Goal: Ask a question: Seek information or help from site administrators or community

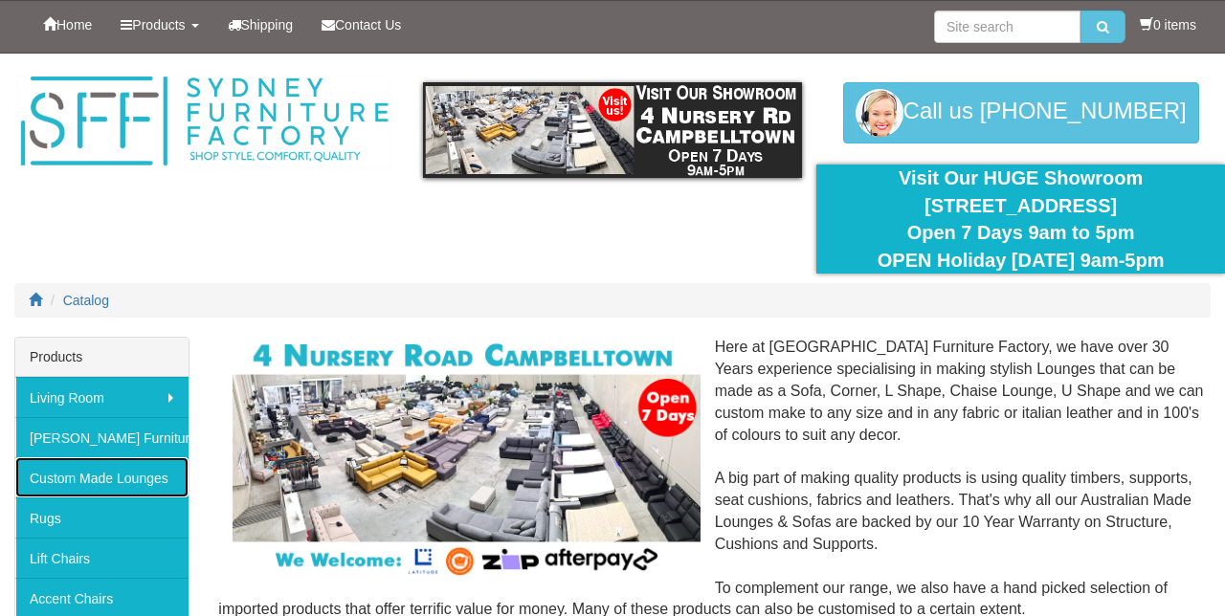
click at [126, 473] on link "Custom Made Lounges" at bounding box center [101, 477] width 173 height 40
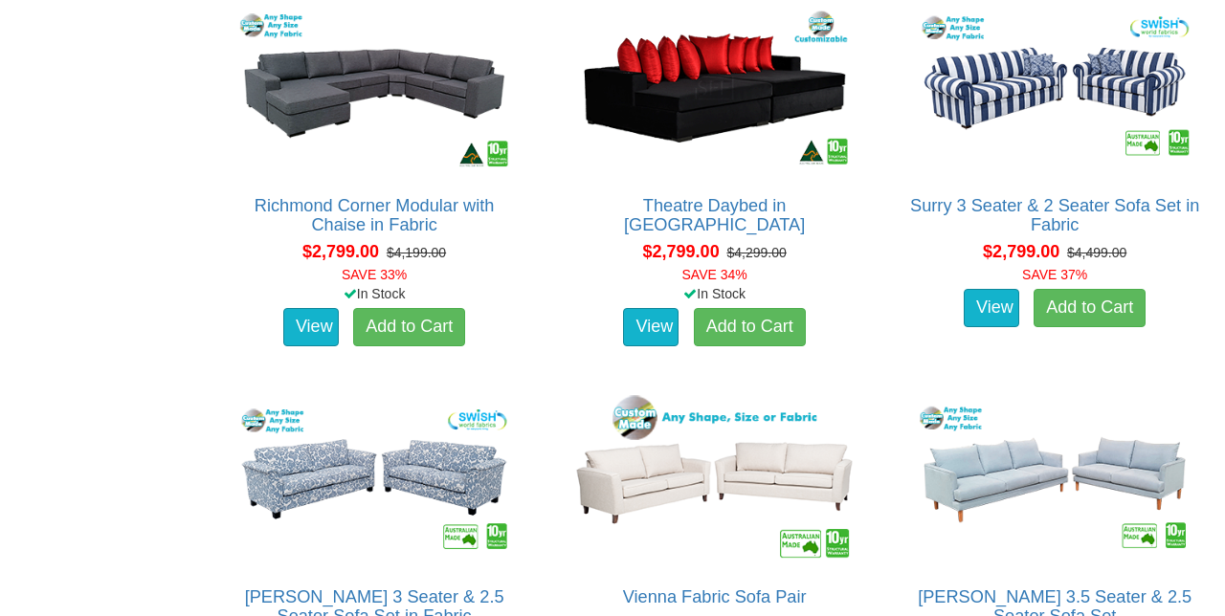
scroll to position [3620, 0]
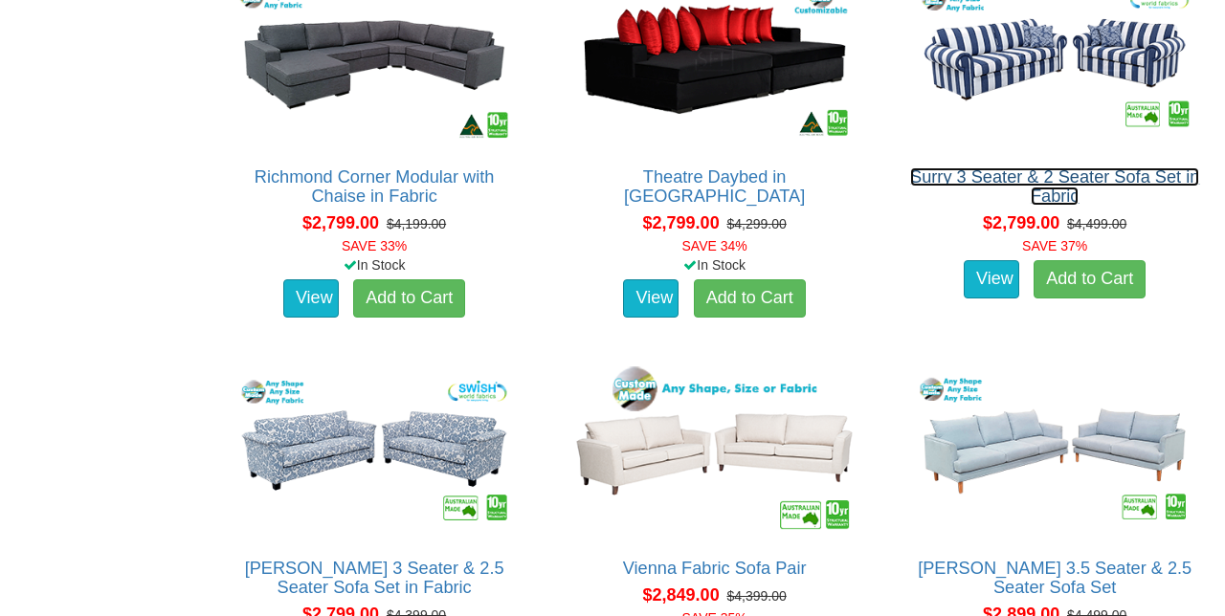
click at [1075, 181] on link "Surry 3 Seater & 2 Seater Sofa Set in Fabric" at bounding box center [1054, 186] width 289 height 38
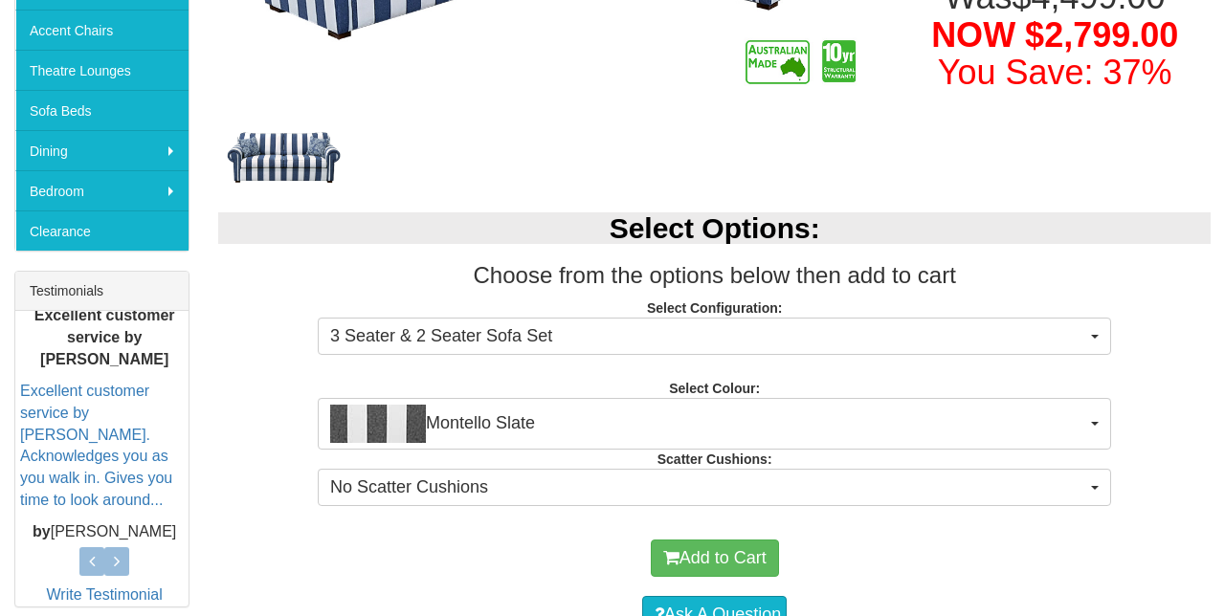
scroll to position [569, 0]
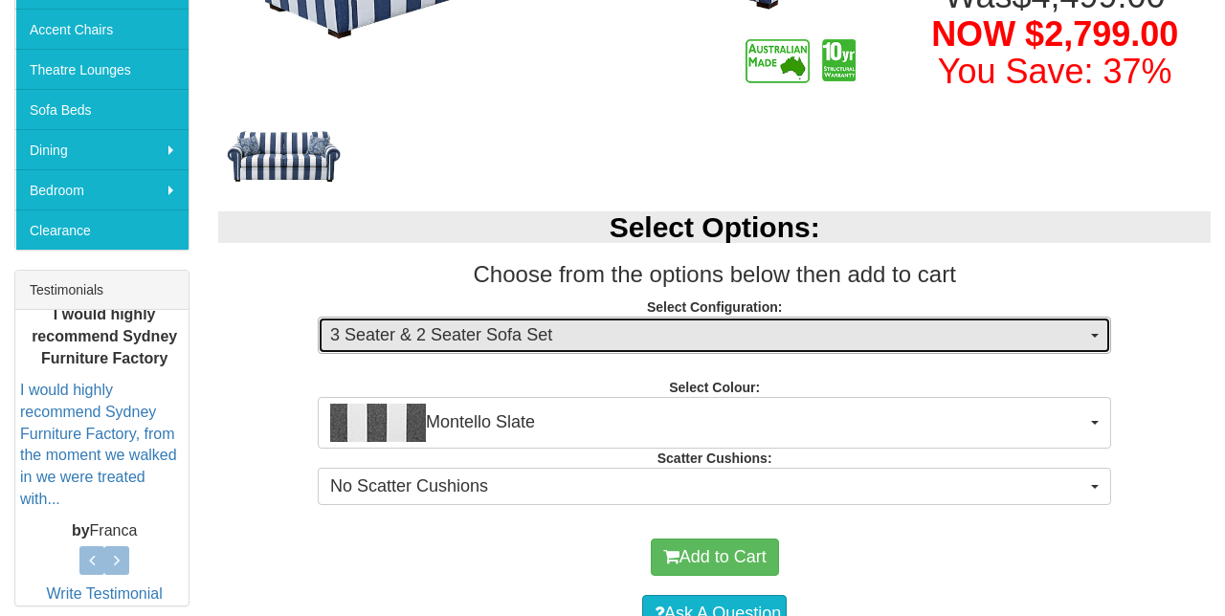
click at [1072, 348] on button "3 Seater & 2 Seater Sofa Set" at bounding box center [714, 336] width 793 height 38
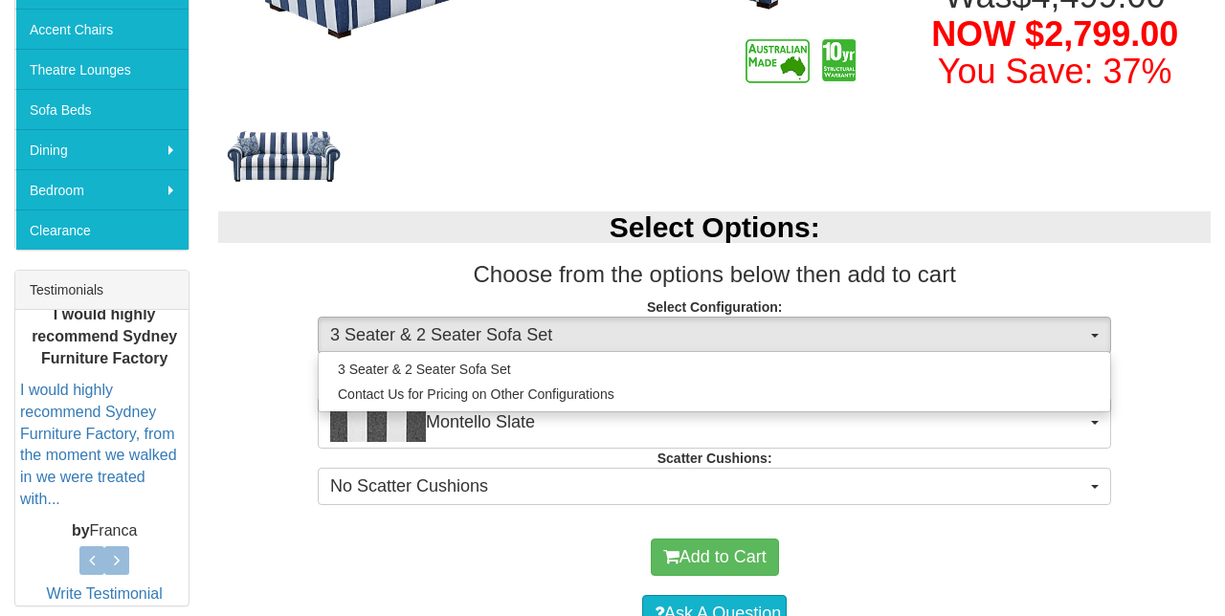
click at [1156, 273] on div at bounding box center [612, 308] width 1225 height 616
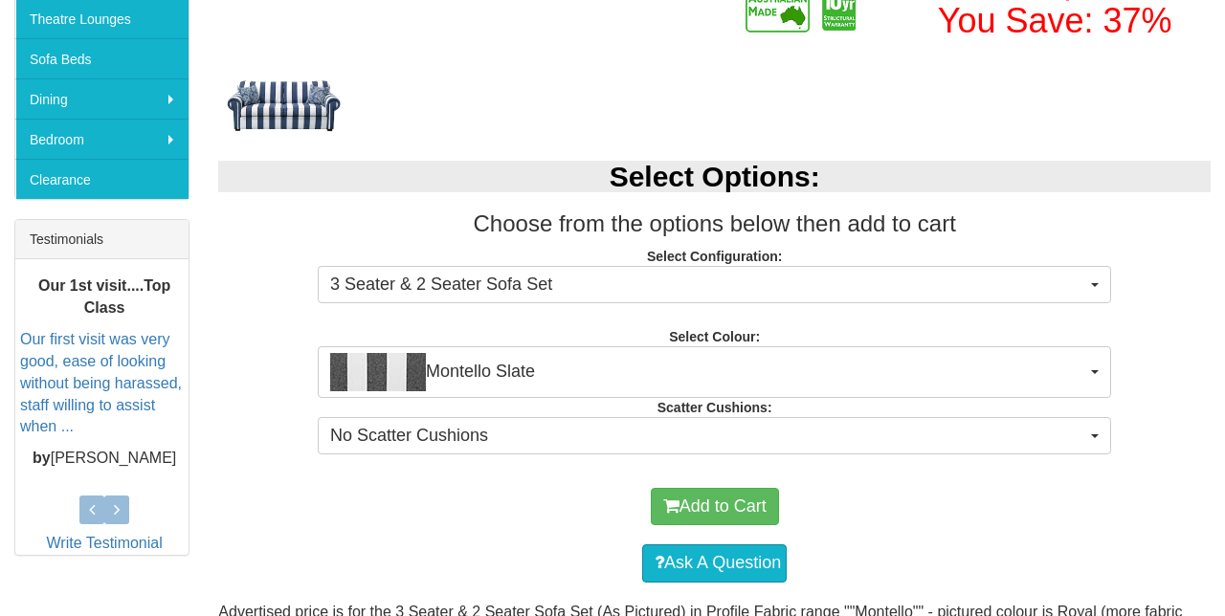
scroll to position [619, 0]
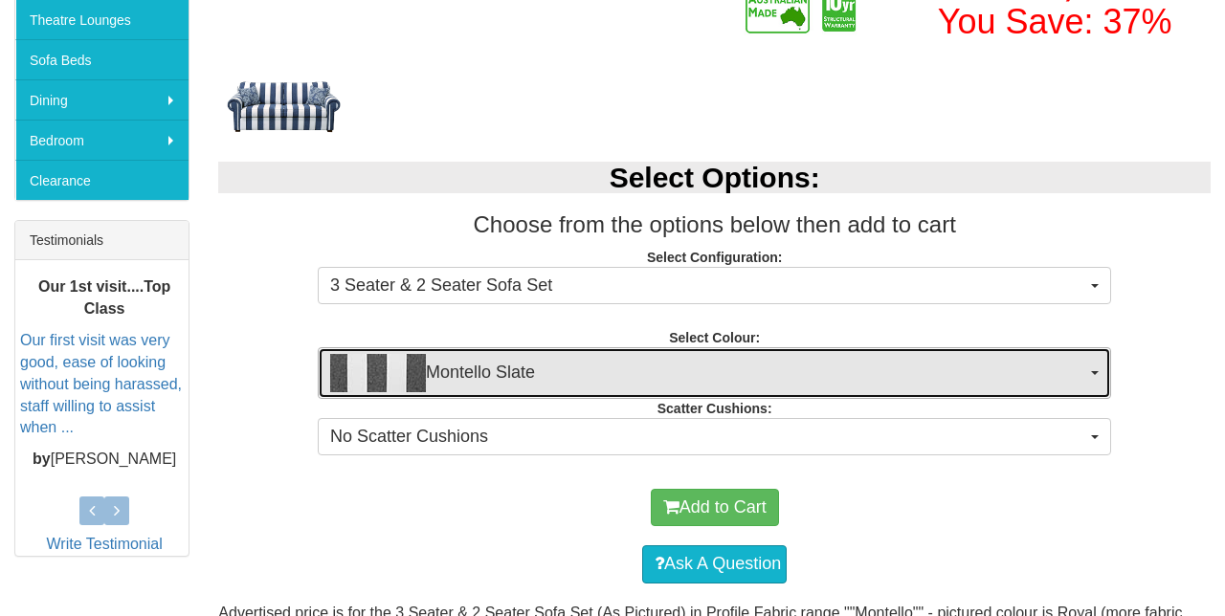
click at [1089, 373] on button "Montello Slate" at bounding box center [714, 373] width 793 height 52
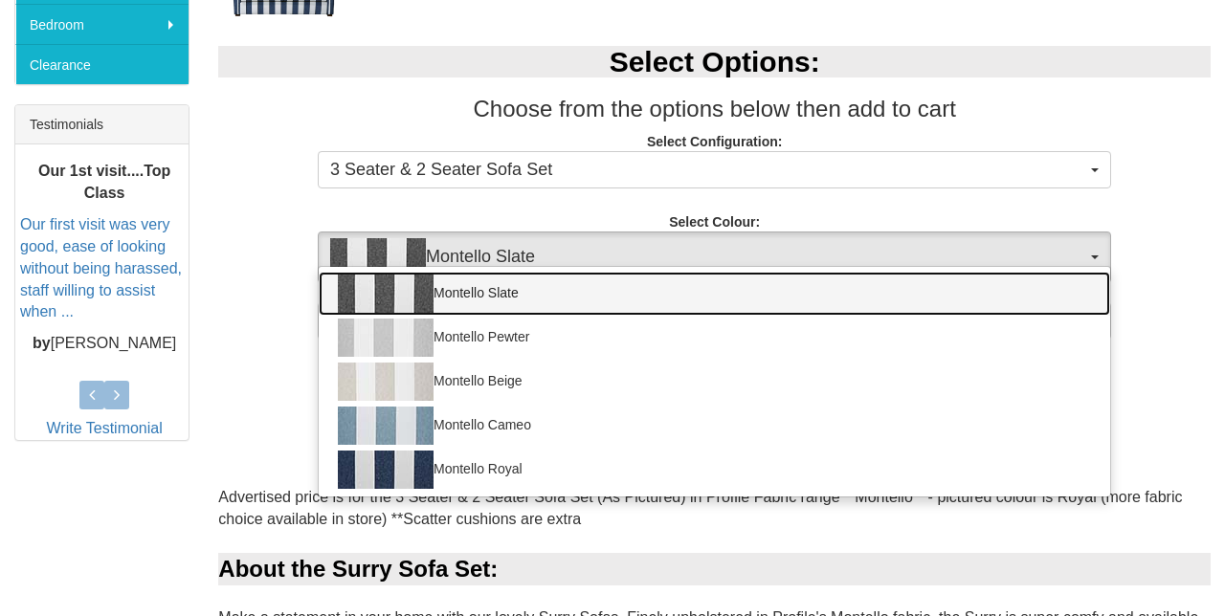
scroll to position [737, 0]
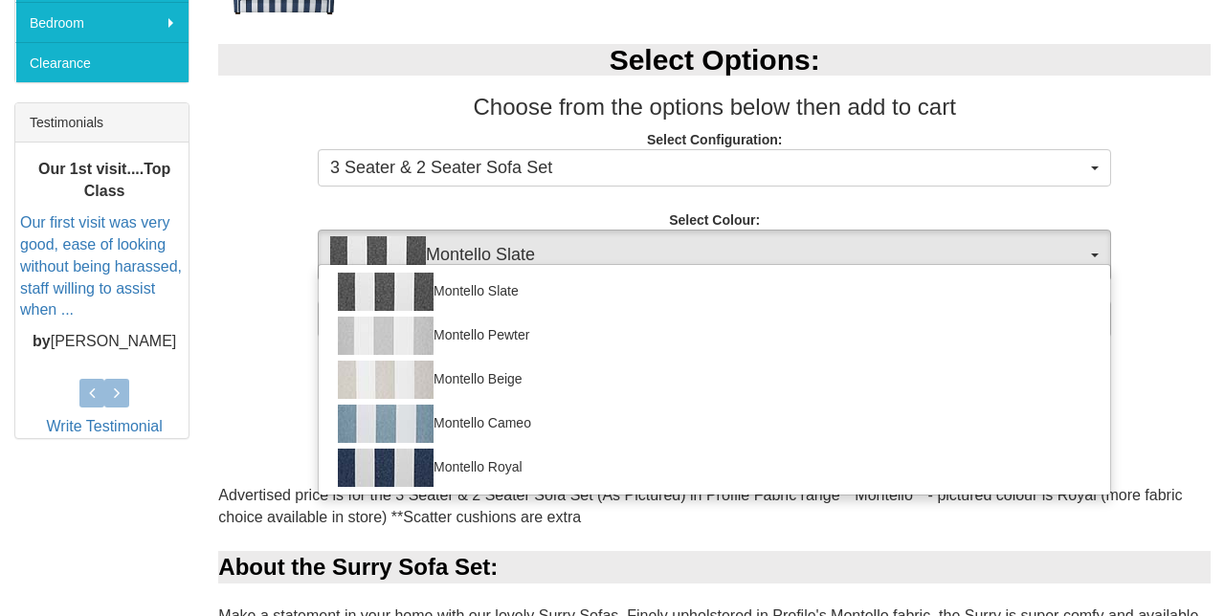
click at [1176, 266] on div at bounding box center [612, 308] width 1225 height 616
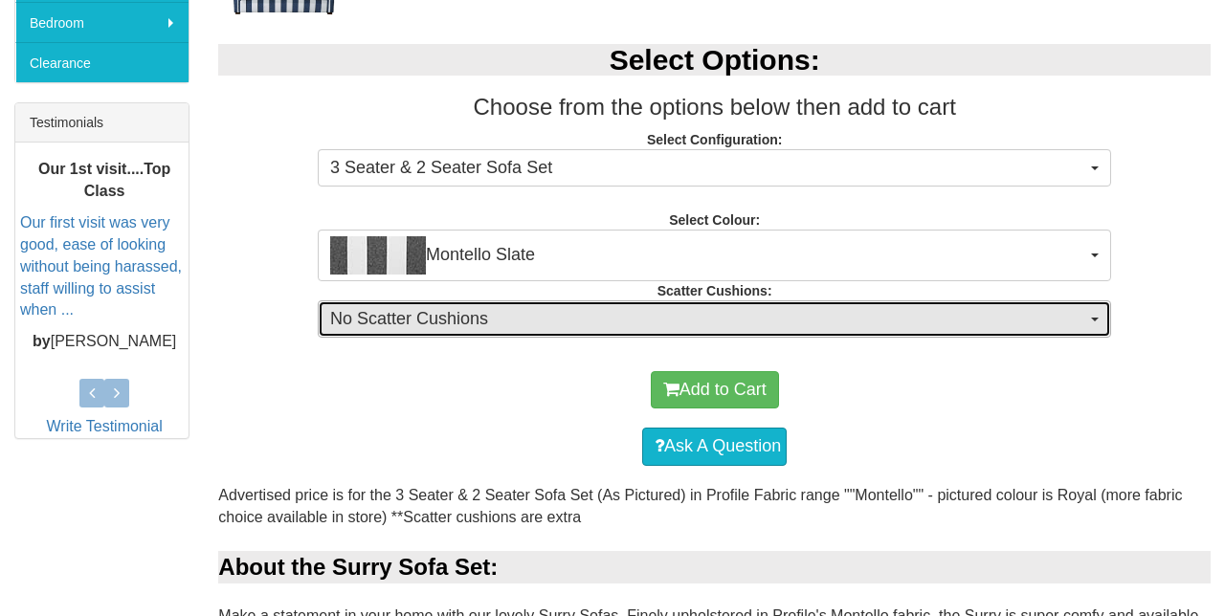
click at [1069, 332] on button "No Scatter Cushions" at bounding box center [714, 319] width 793 height 38
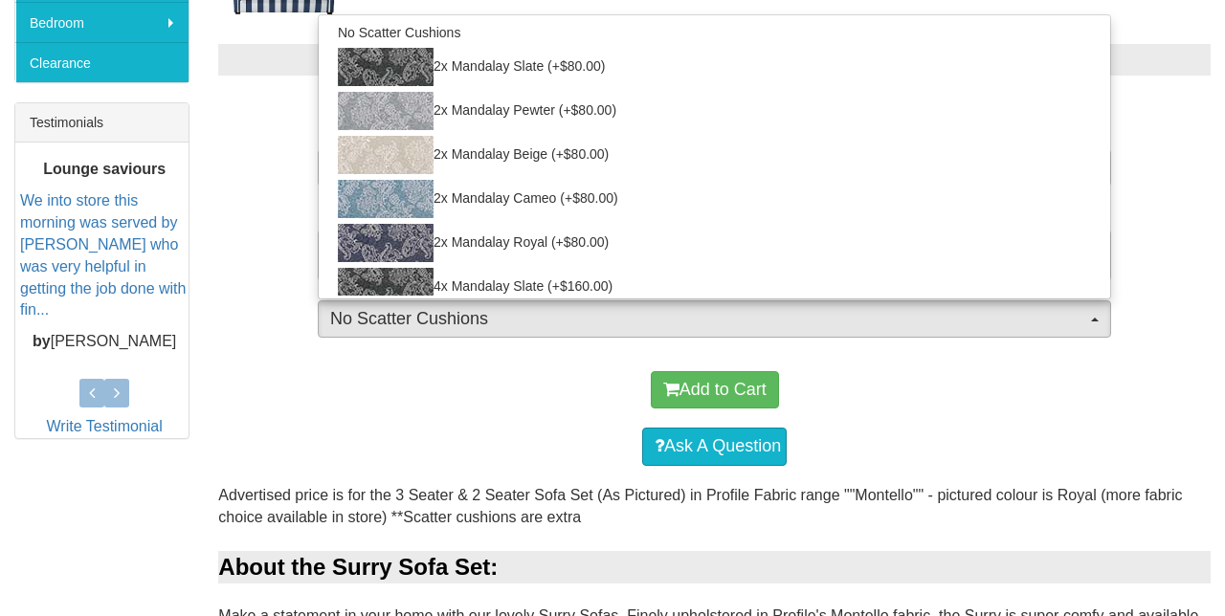
click at [1092, 321] on div at bounding box center [612, 308] width 1225 height 616
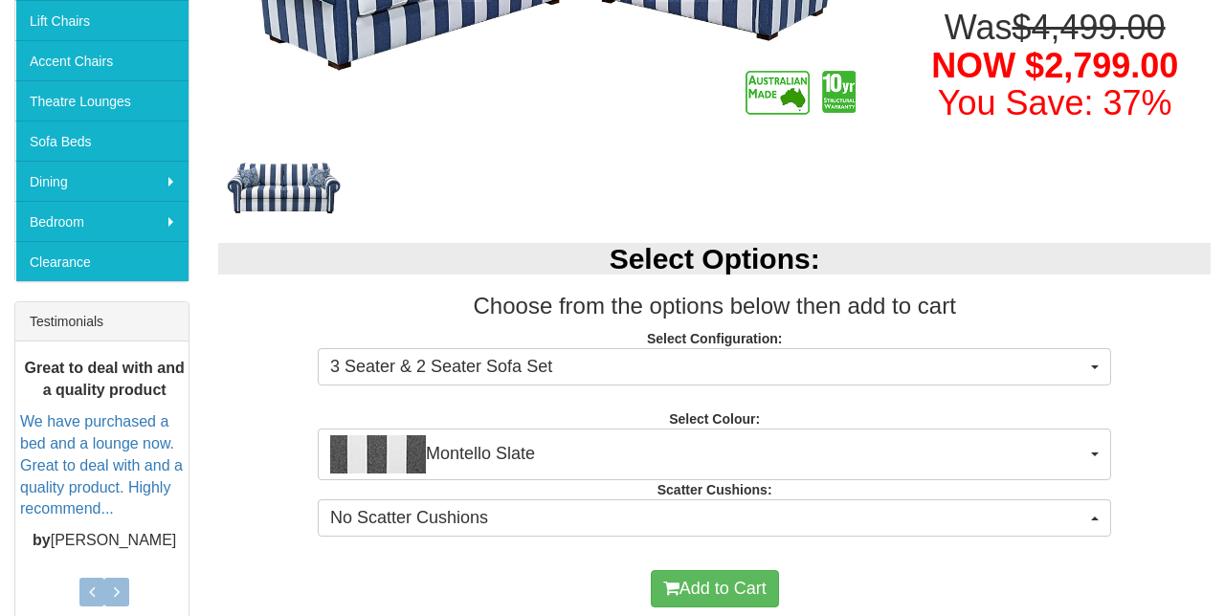
scroll to position [536, 0]
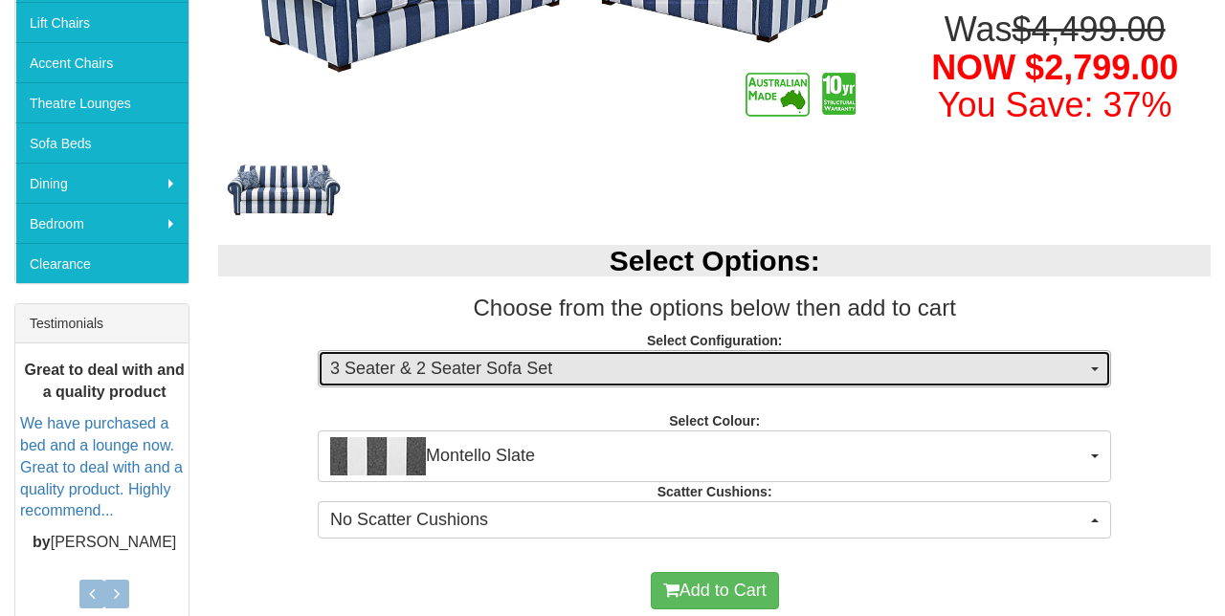
click at [1108, 367] on button "3 Seater & 2 Seater Sofa Set" at bounding box center [714, 369] width 793 height 38
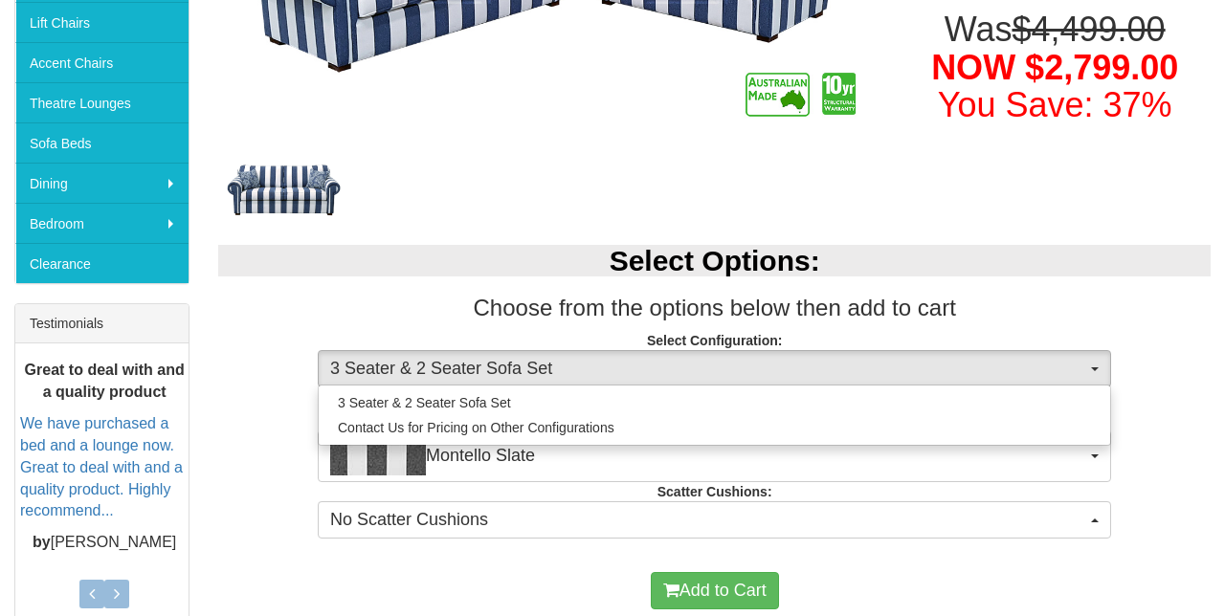
click at [1108, 368] on div at bounding box center [612, 308] width 1225 height 616
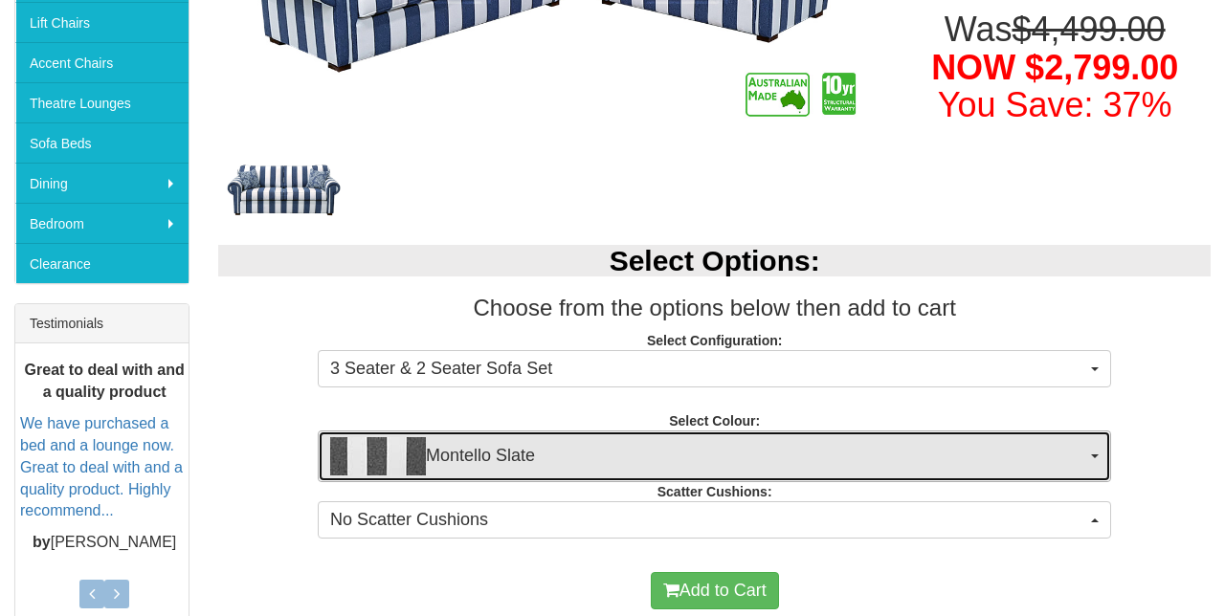
click at [1089, 455] on button "Montello Slate" at bounding box center [714, 457] width 793 height 52
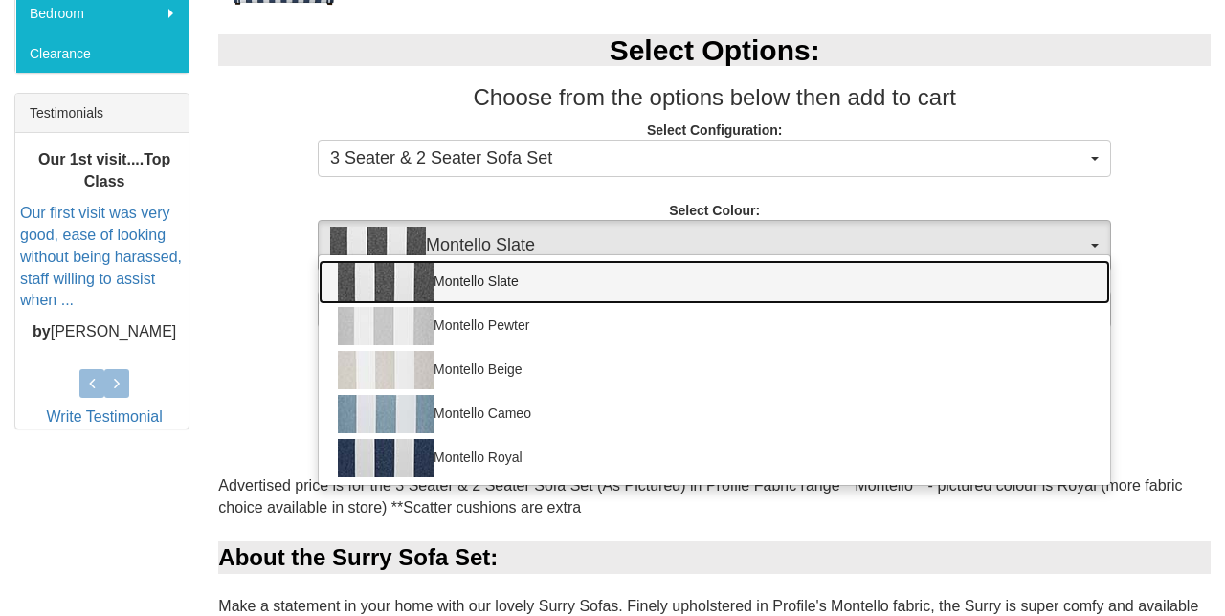
scroll to position [747, 0]
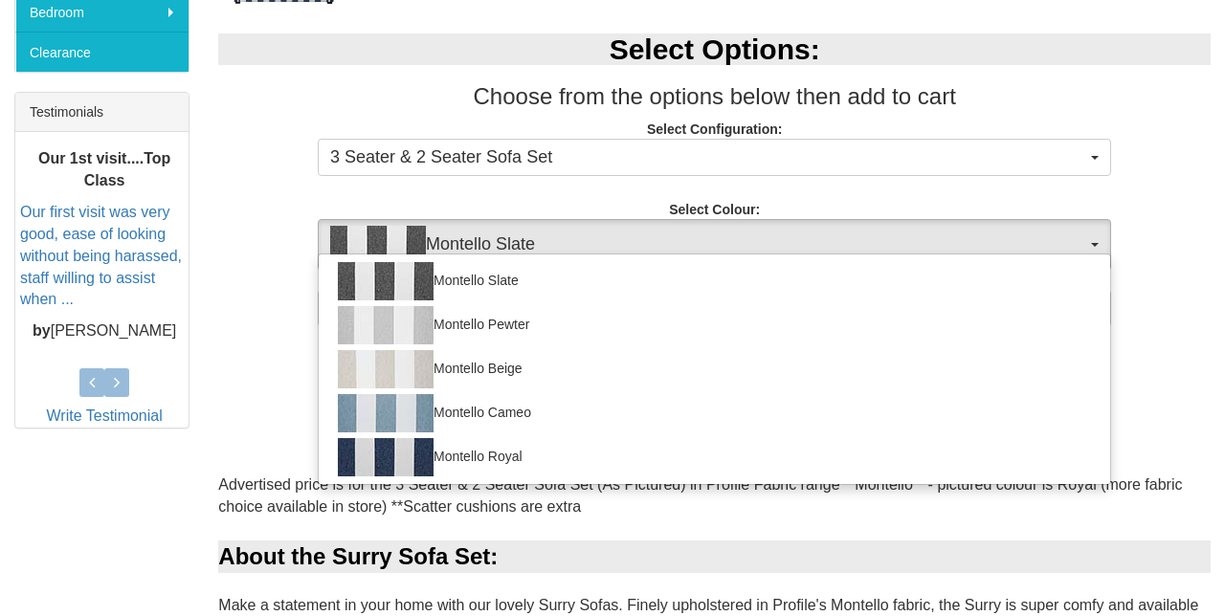
click at [1192, 265] on div at bounding box center [612, 308] width 1225 height 616
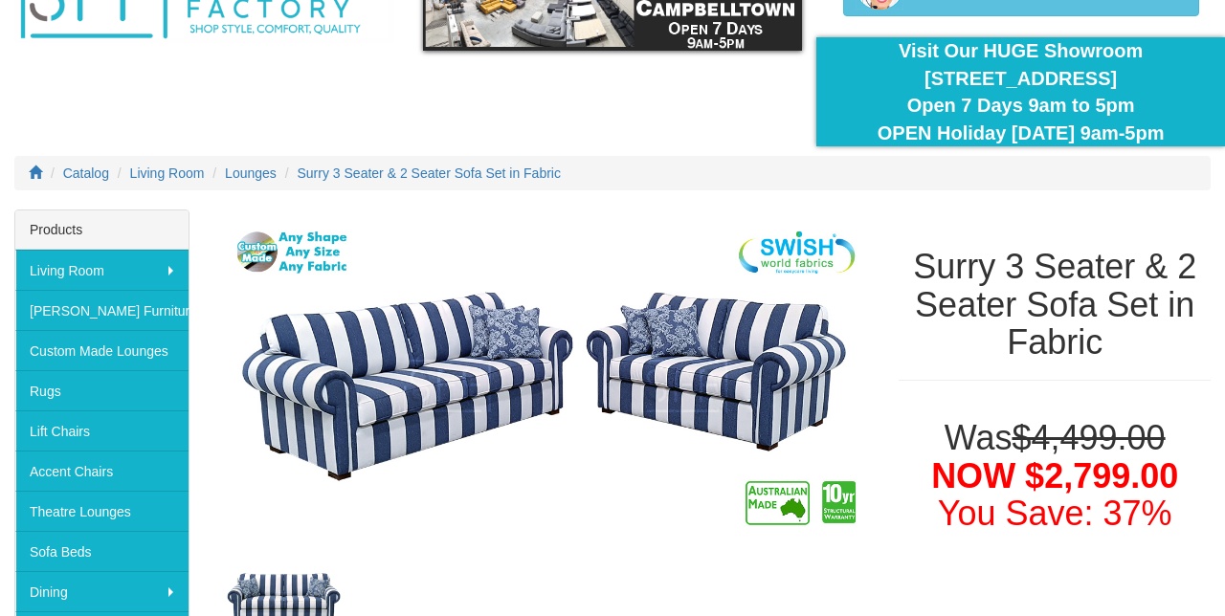
scroll to position [126, 0]
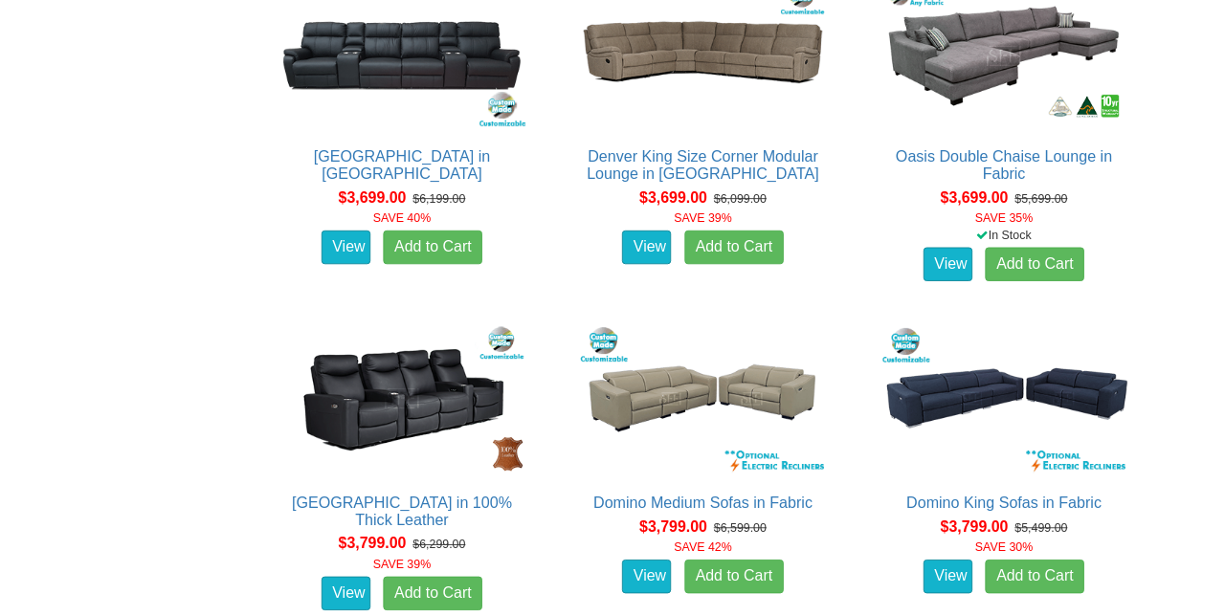
scroll to position [5950, 0]
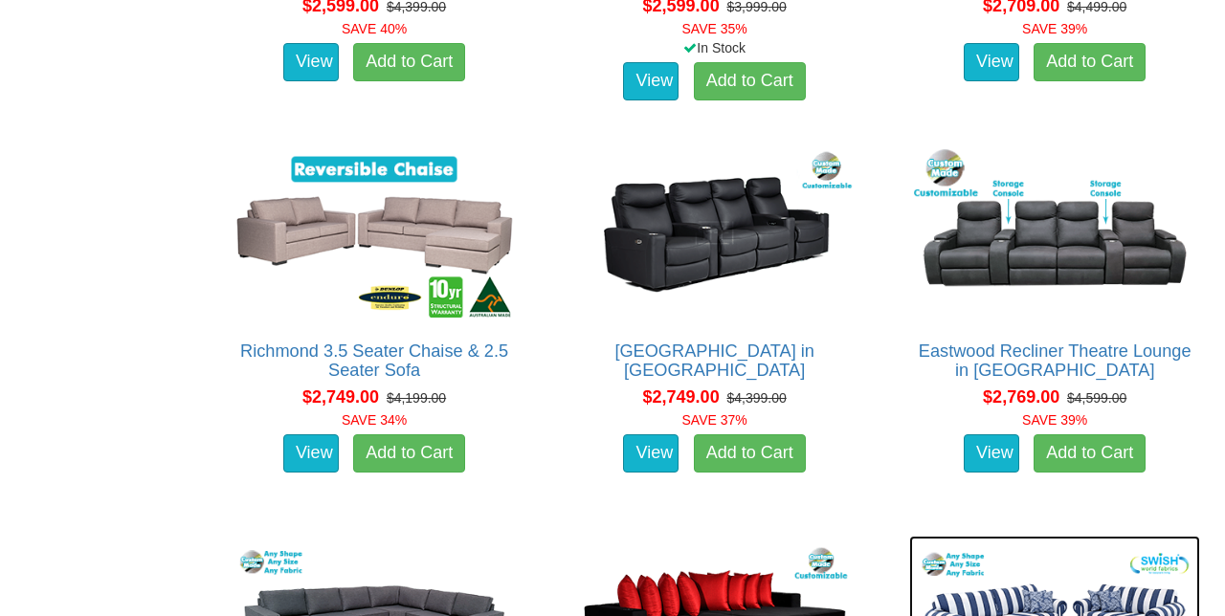
scroll to position [3053, 0]
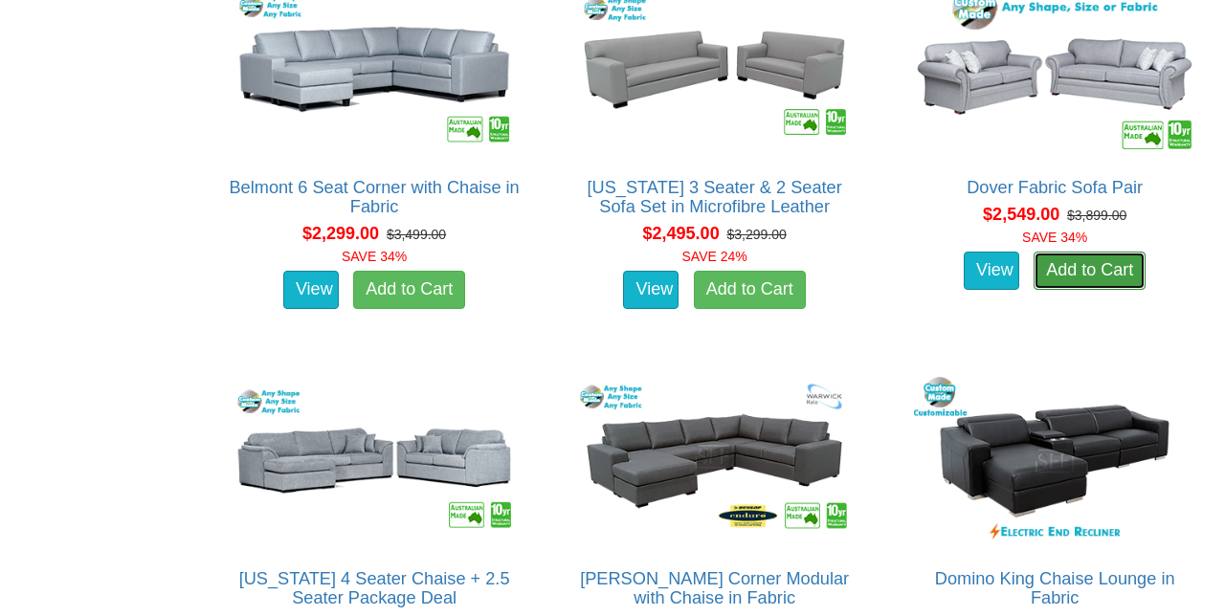
click at [1134, 259] on link "Add to Cart" at bounding box center [1089, 271] width 112 height 38
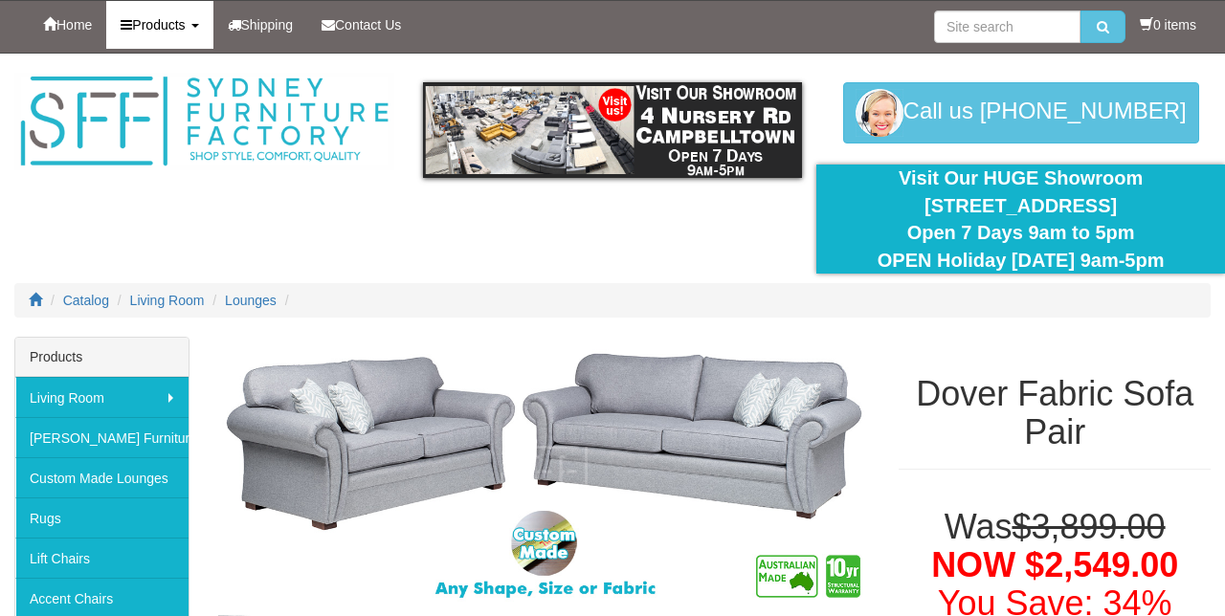
click at [118, 1] on link "Products" at bounding box center [159, 25] width 106 height 48
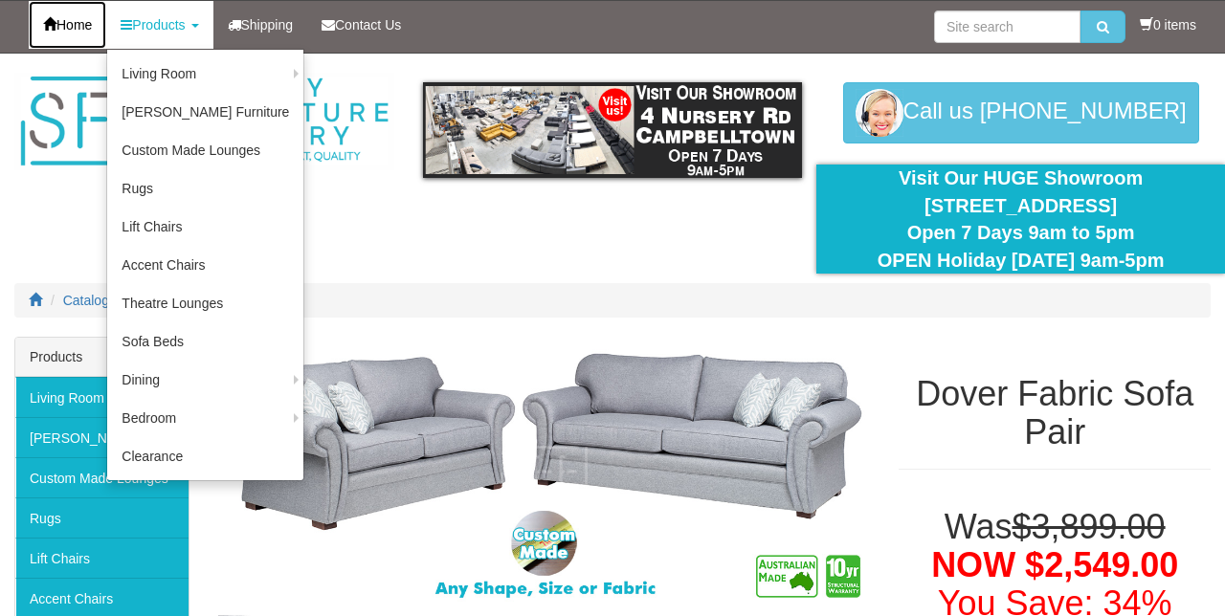
click at [101, 8] on link "Home" at bounding box center [67, 25] width 77 height 48
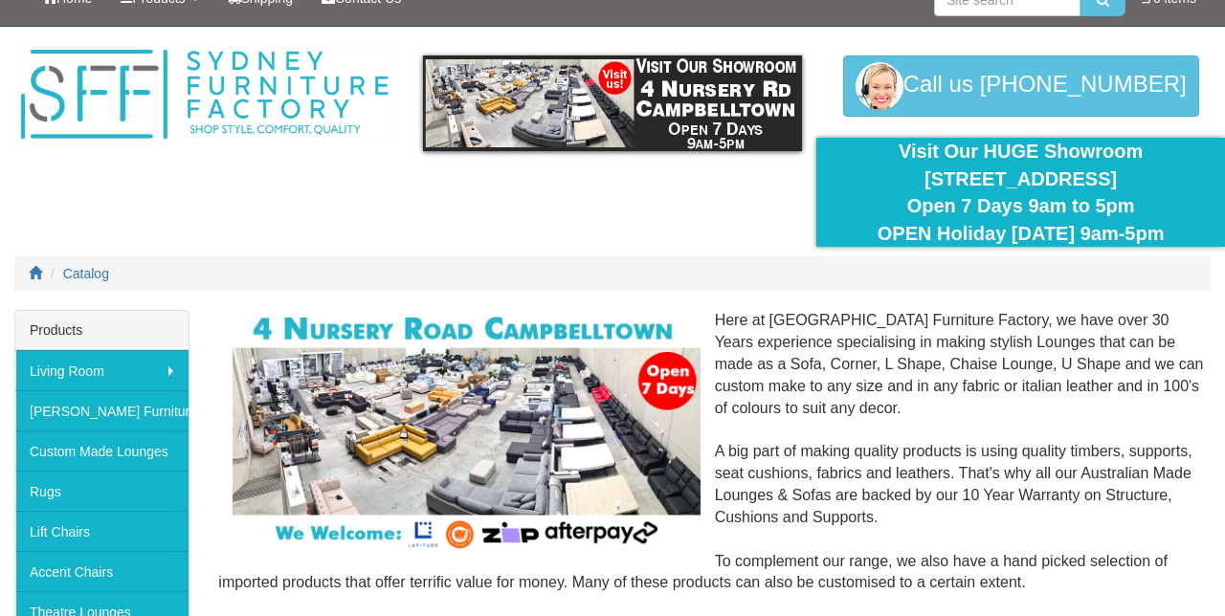
scroll to position [33, 0]
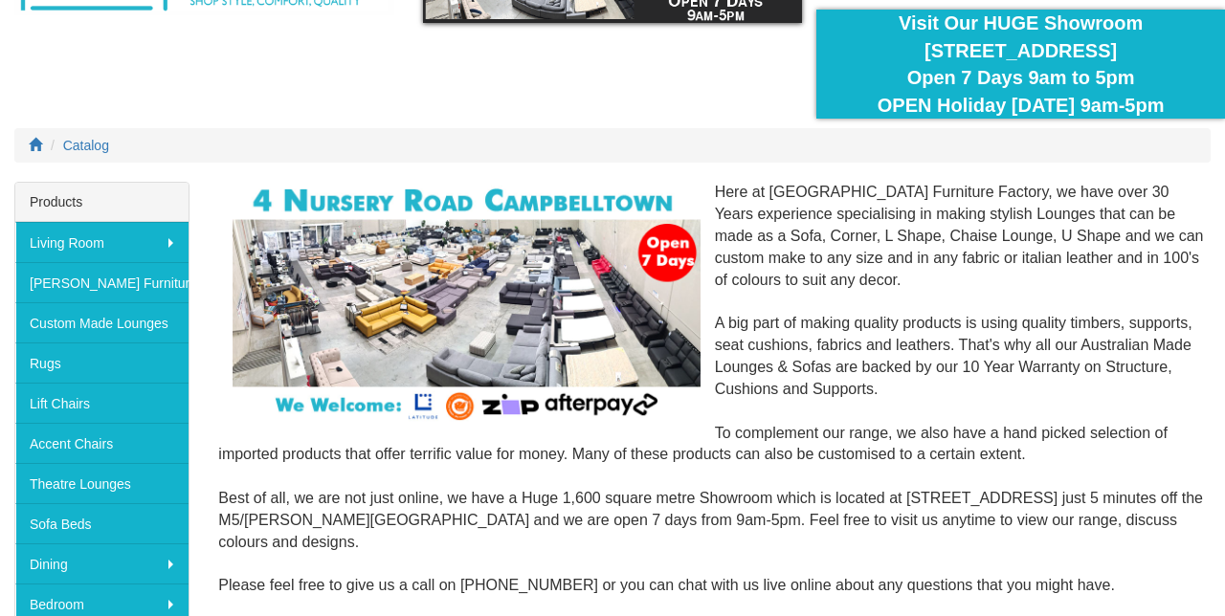
click at [797, 233] on div "Here at Sydney Furniture Factory, we have over 30 Years experience specialising…" at bounding box center [714, 400] width 992 height 437
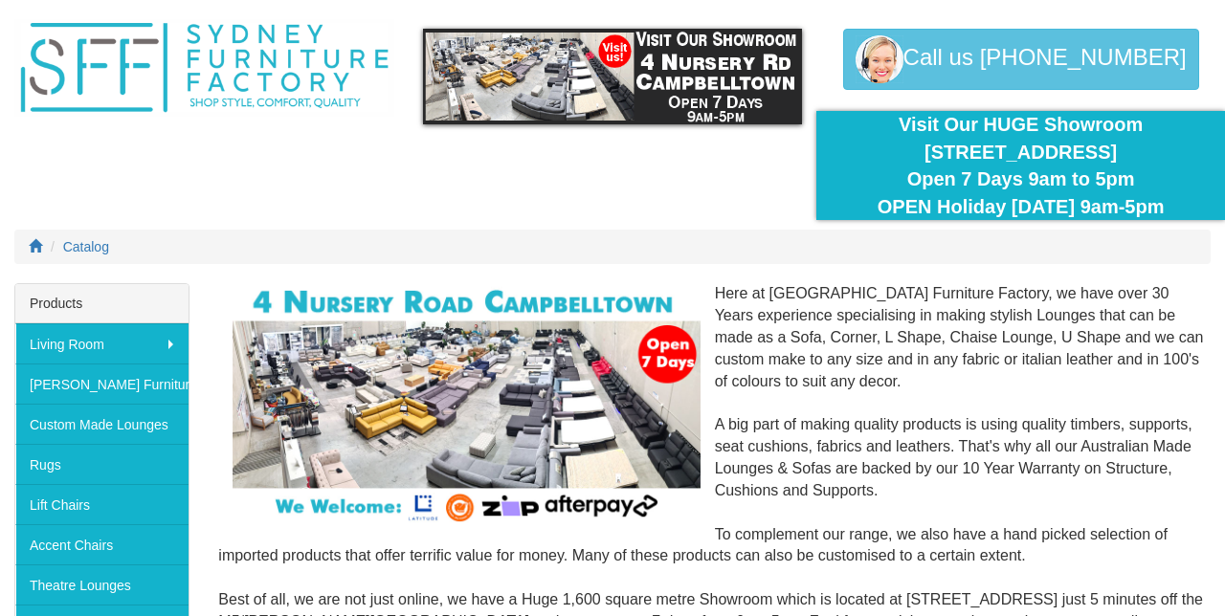
scroll to position [0, 0]
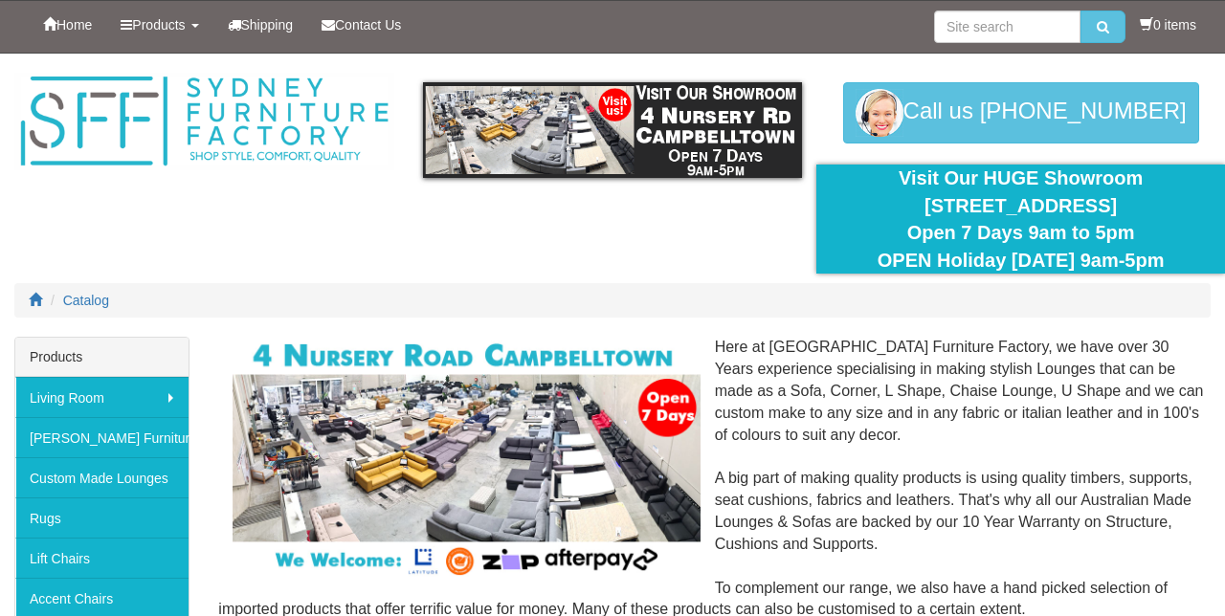
click at [1081, 118] on div "Call us 02 4620 9296 02 4620 9296" at bounding box center [1020, 112] width 409 height 61
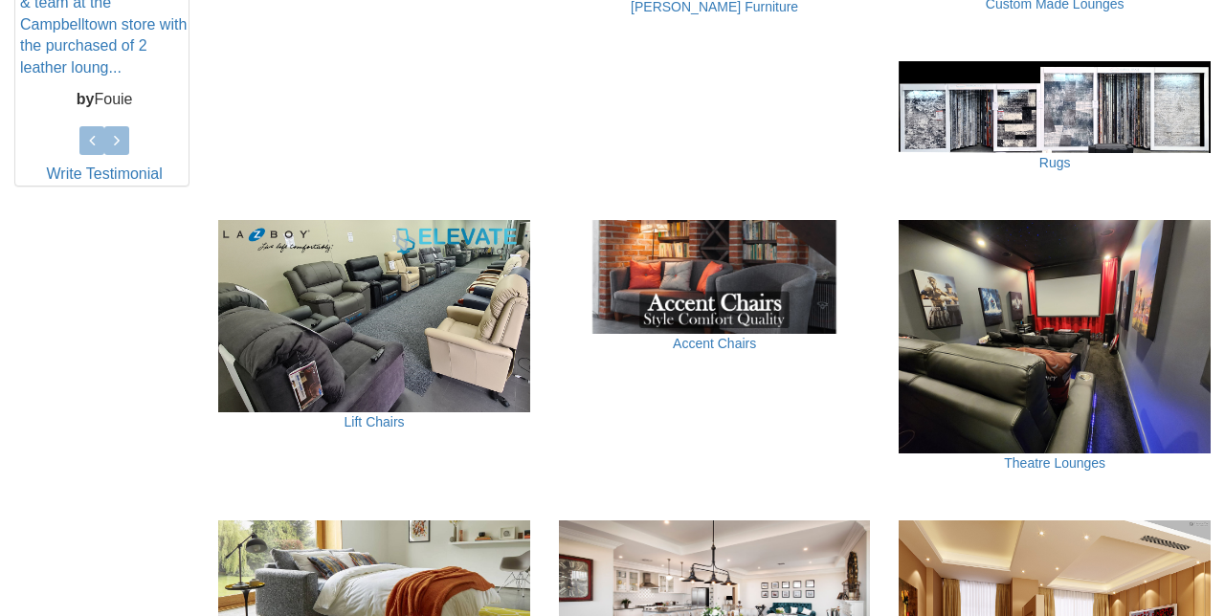
scroll to position [988, 0]
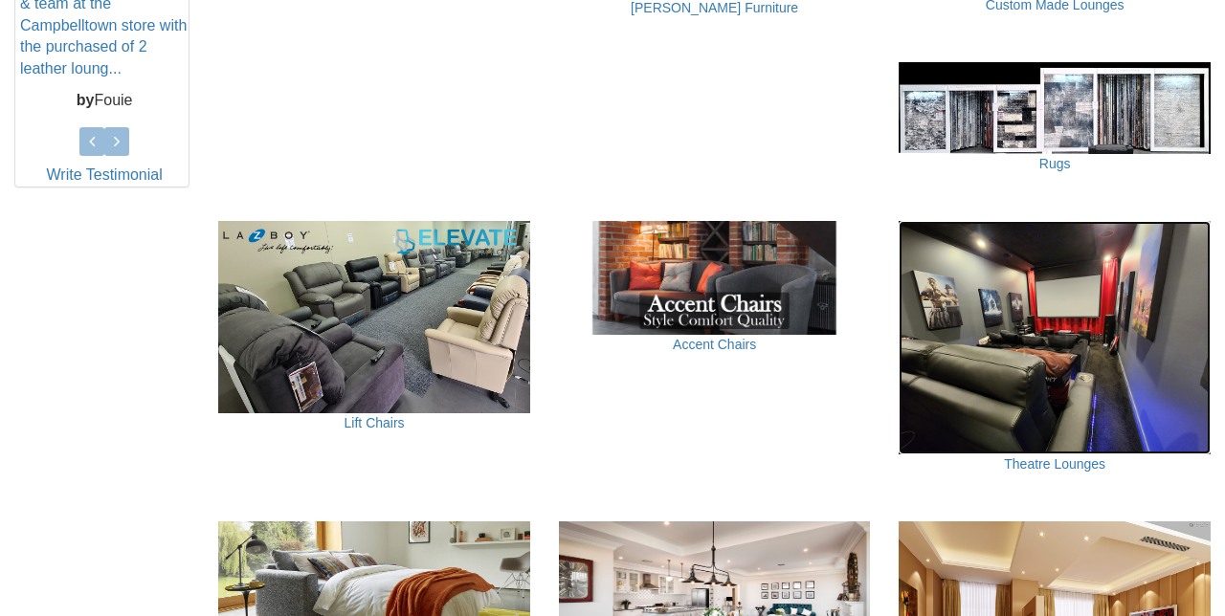
click at [1038, 409] on img at bounding box center [1054, 337] width 312 height 233
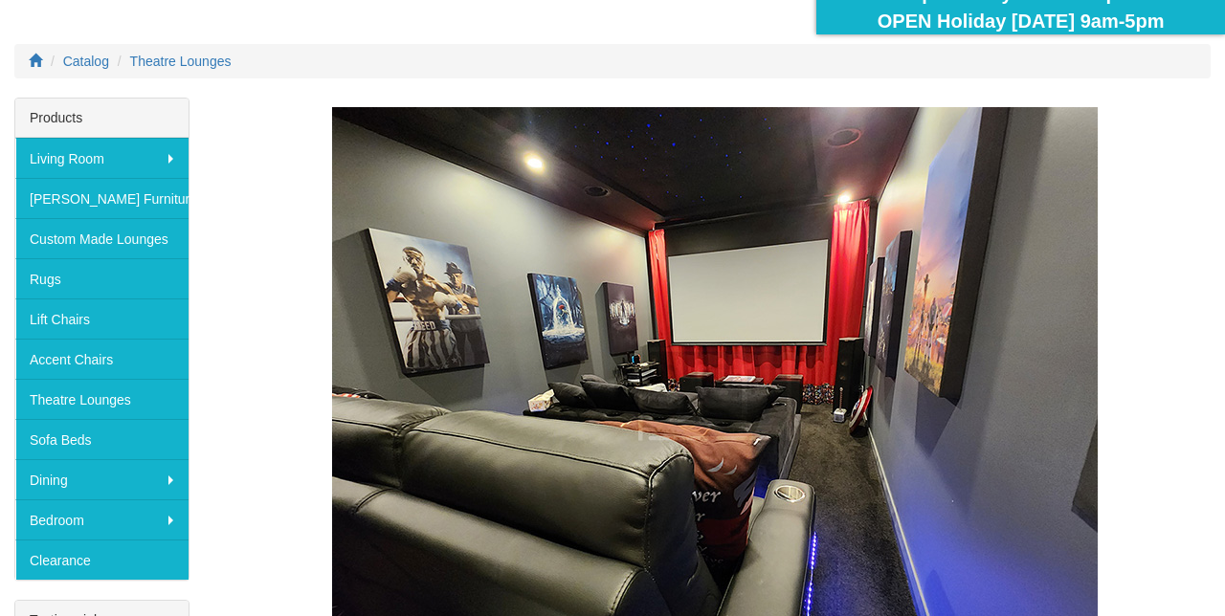
scroll to position [242, 0]
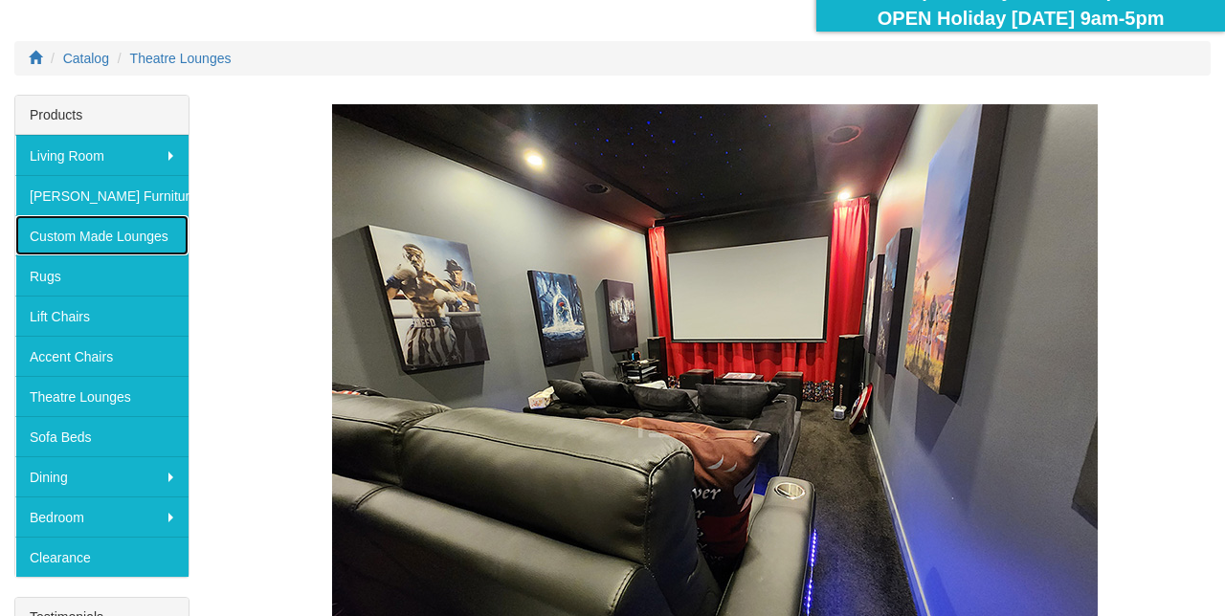
click at [36, 232] on link "Custom Made Lounges" at bounding box center [101, 235] width 173 height 40
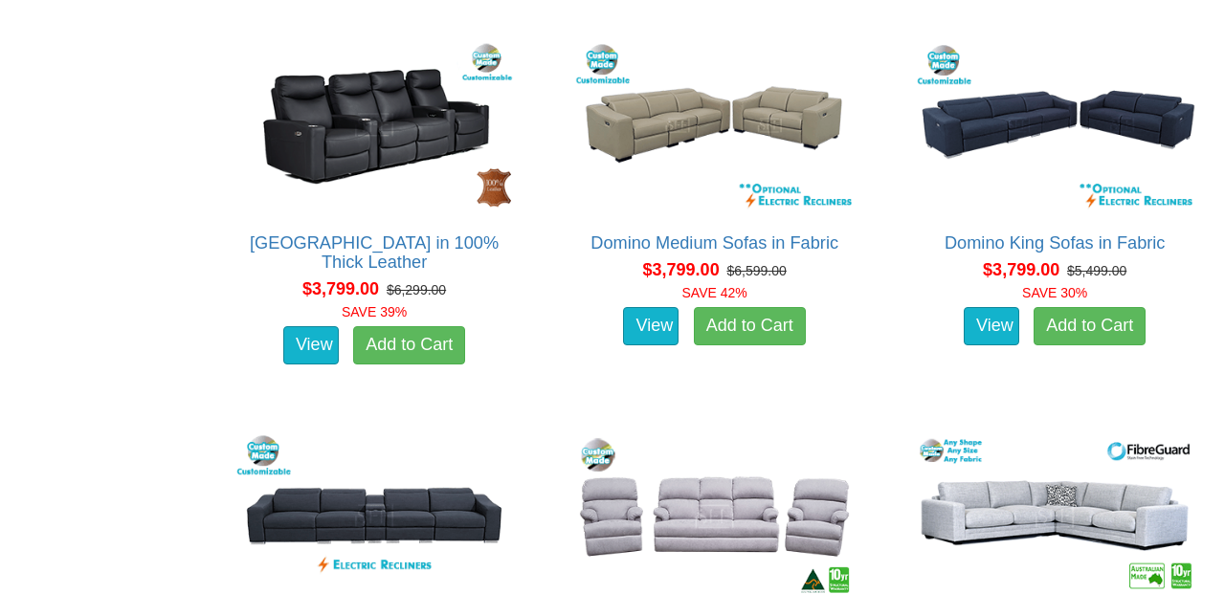
scroll to position [6346, 0]
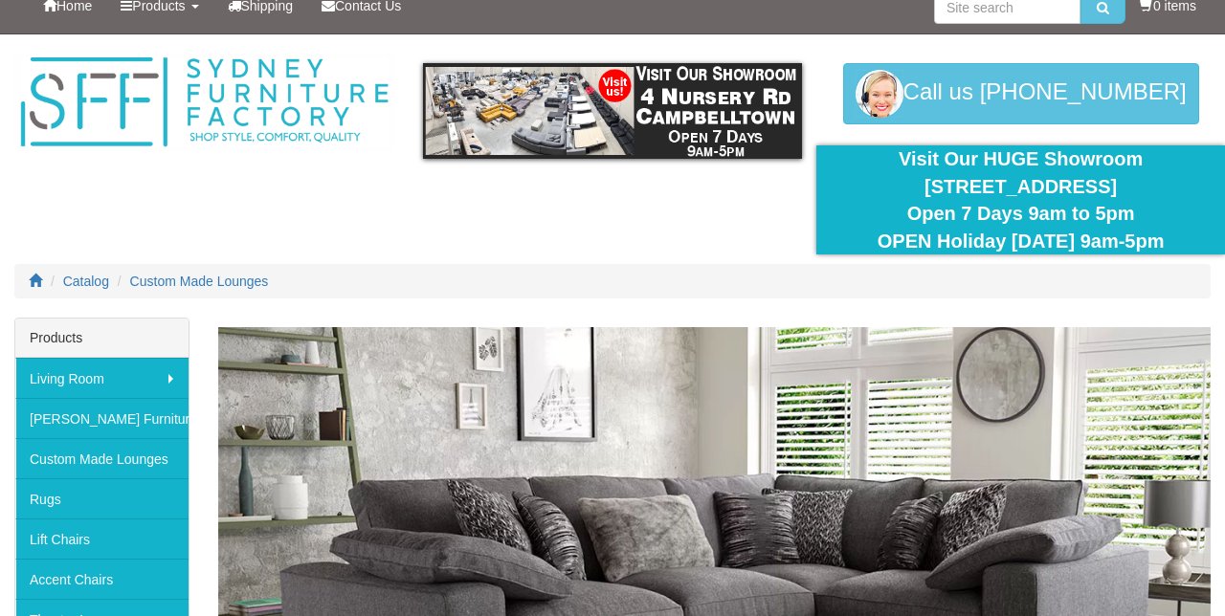
scroll to position [0, 0]
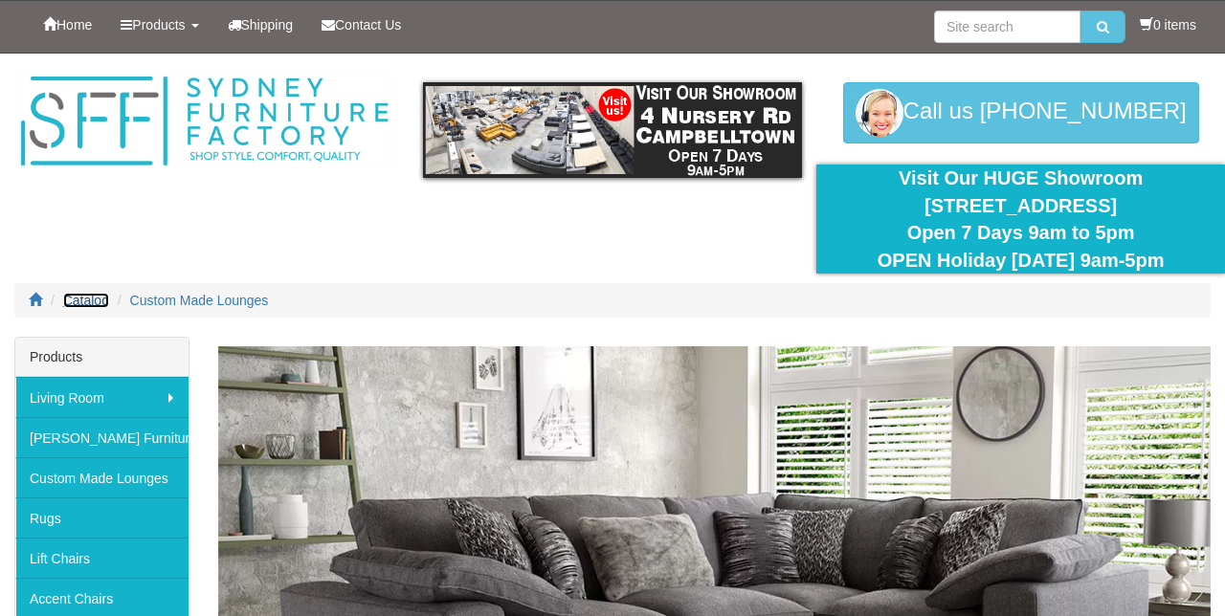
click at [92, 298] on span "Catalog" at bounding box center [86, 300] width 46 height 15
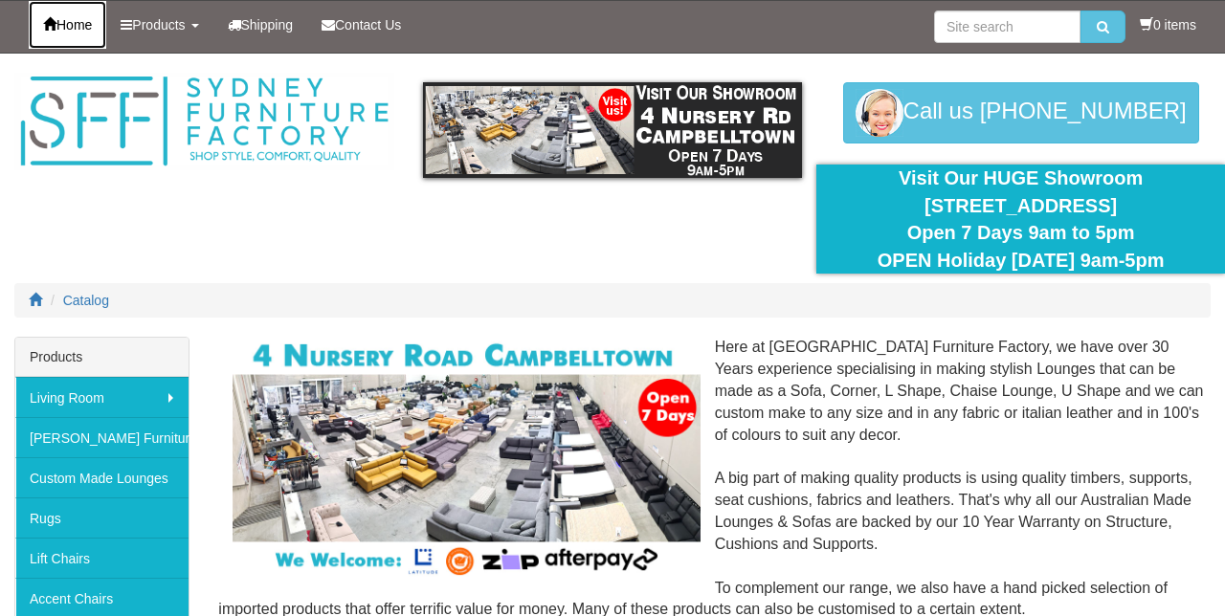
click at [105, 6] on link "Home" at bounding box center [67, 25] width 77 height 48
click at [73, 29] on span "Home" at bounding box center [73, 24] width 35 height 15
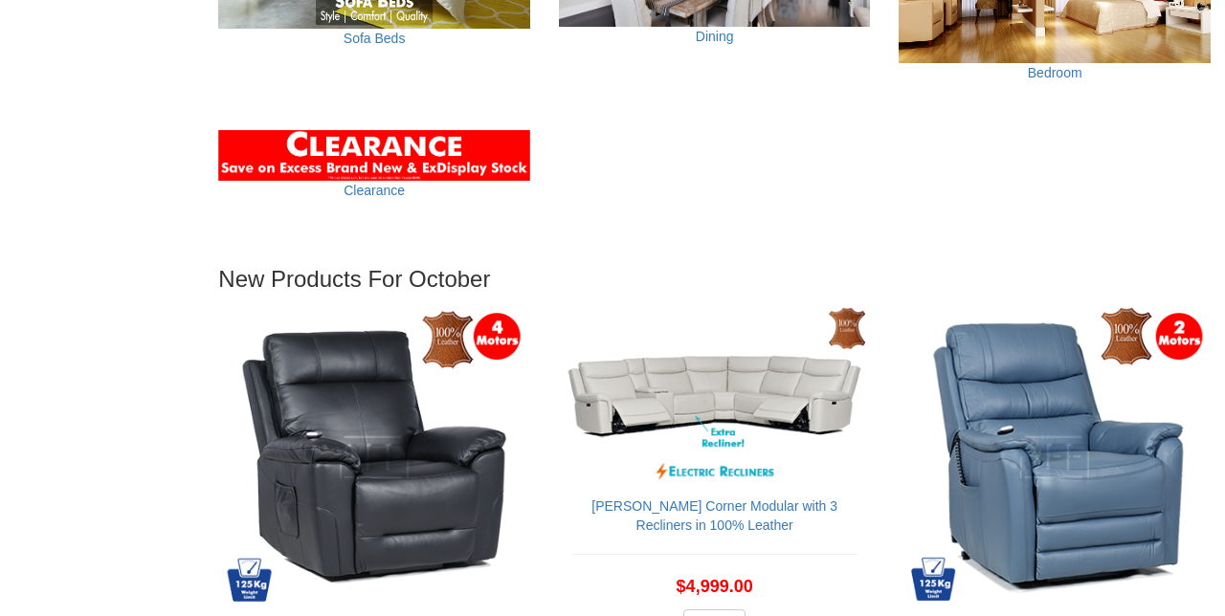
scroll to position [1640, 0]
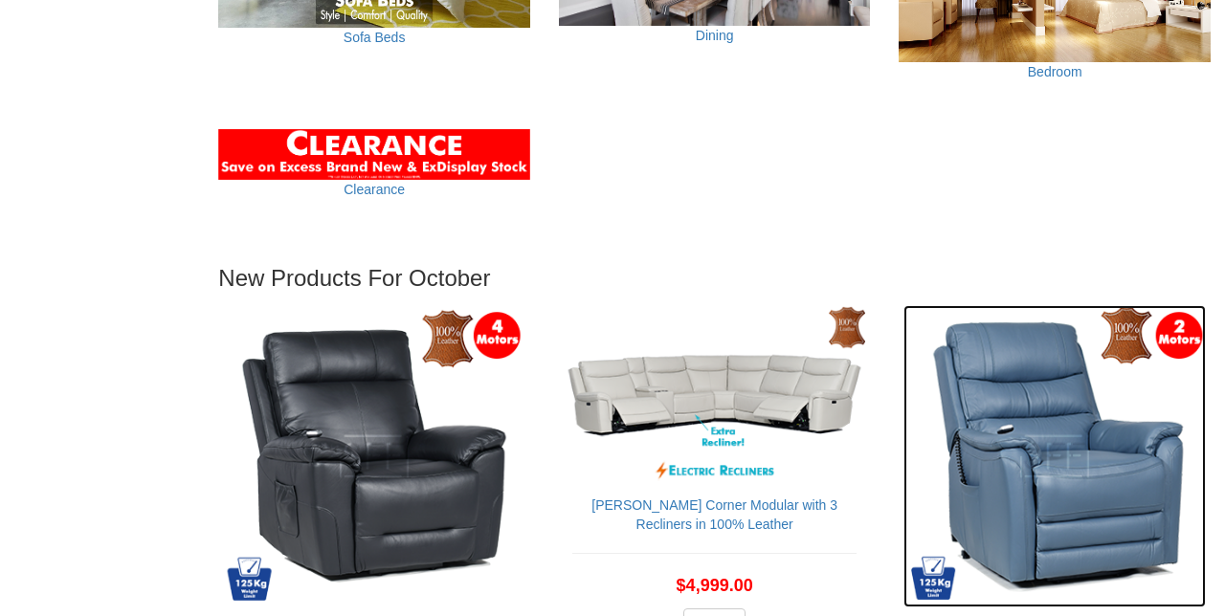
click at [1049, 408] on img at bounding box center [1054, 456] width 302 height 302
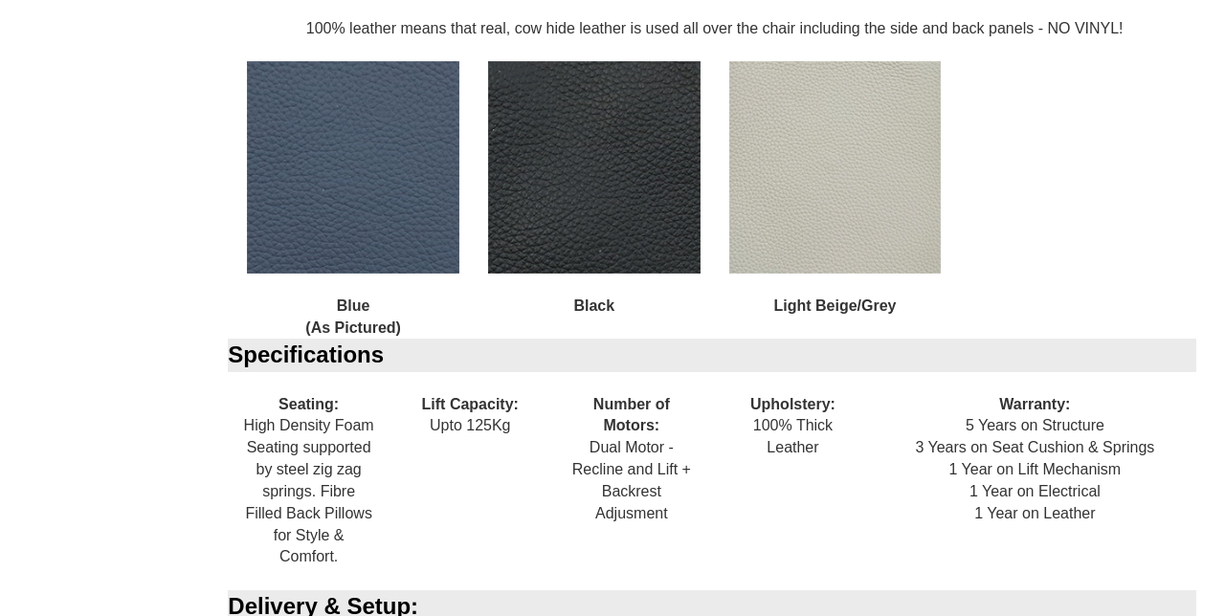
scroll to position [1962, 0]
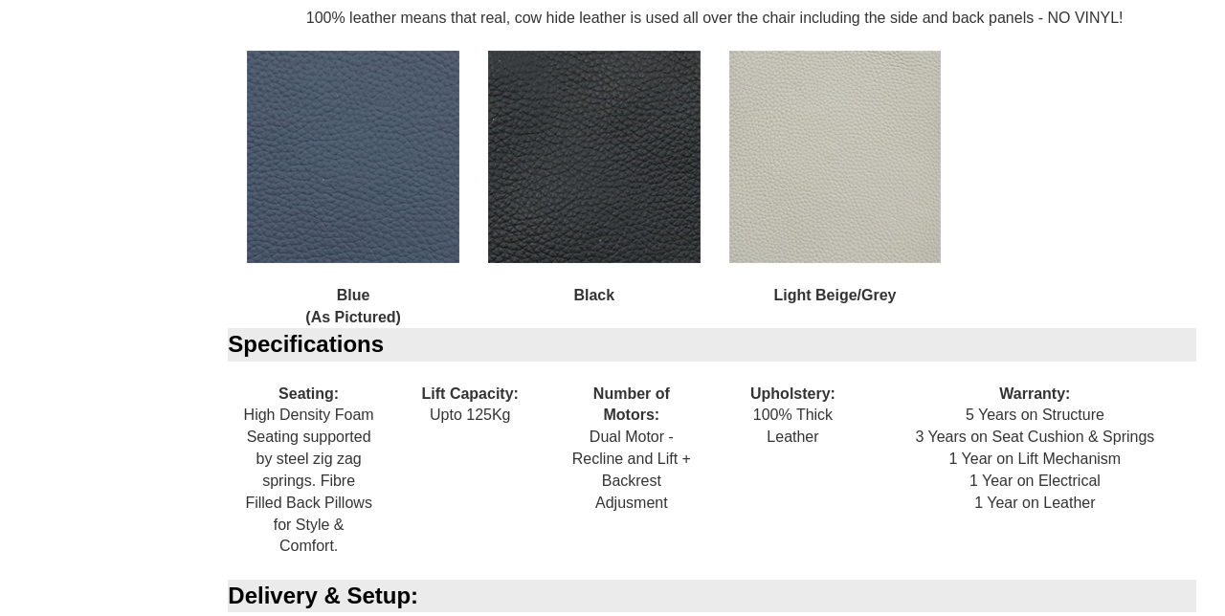
click at [860, 182] on img at bounding box center [835, 157] width 212 height 212
click at [891, 197] on img at bounding box center [835, 157] width 212 height 212
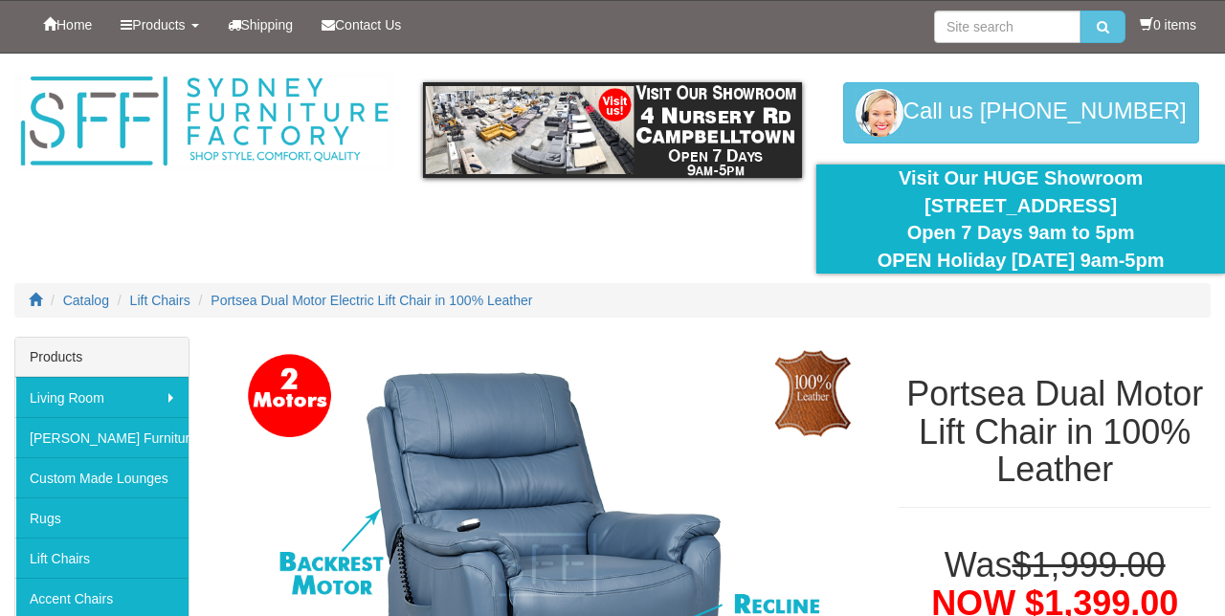
scroll to position [11, 0]
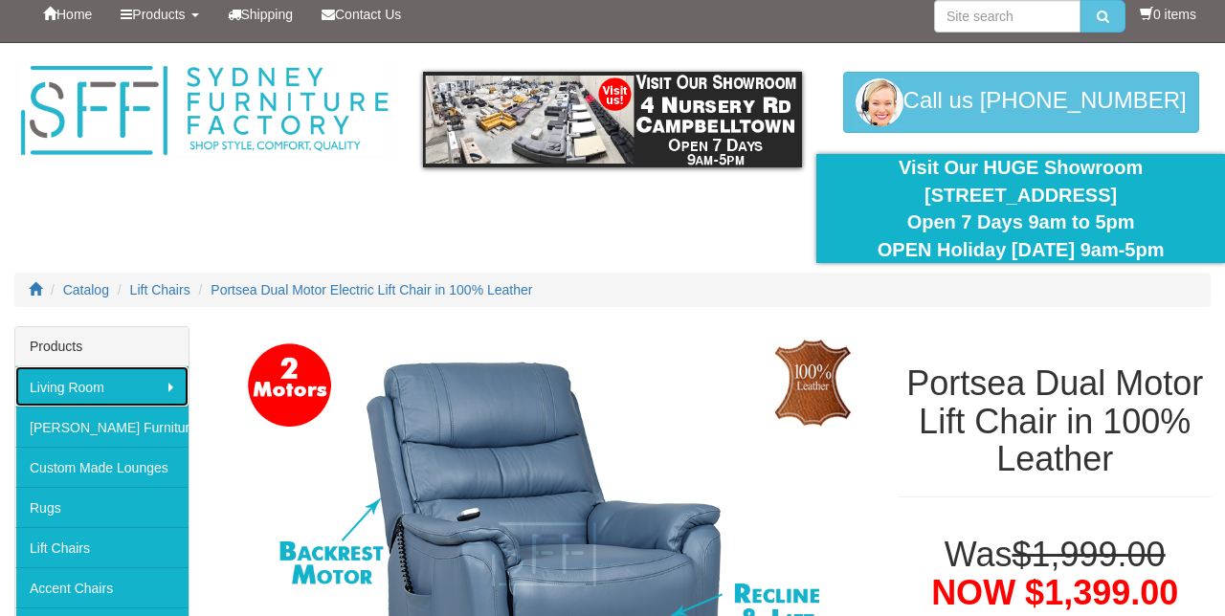
click at [73, 386] on link "Living Room" at bounding box center [101, 386] width 173 height 40
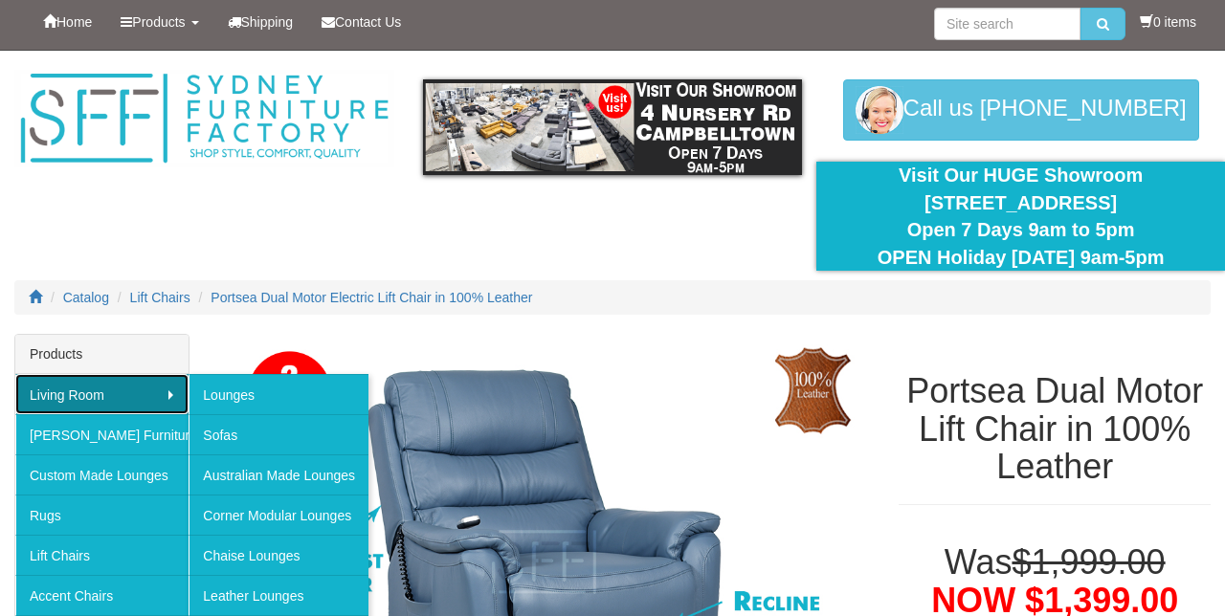
scroll to position [2, 0]
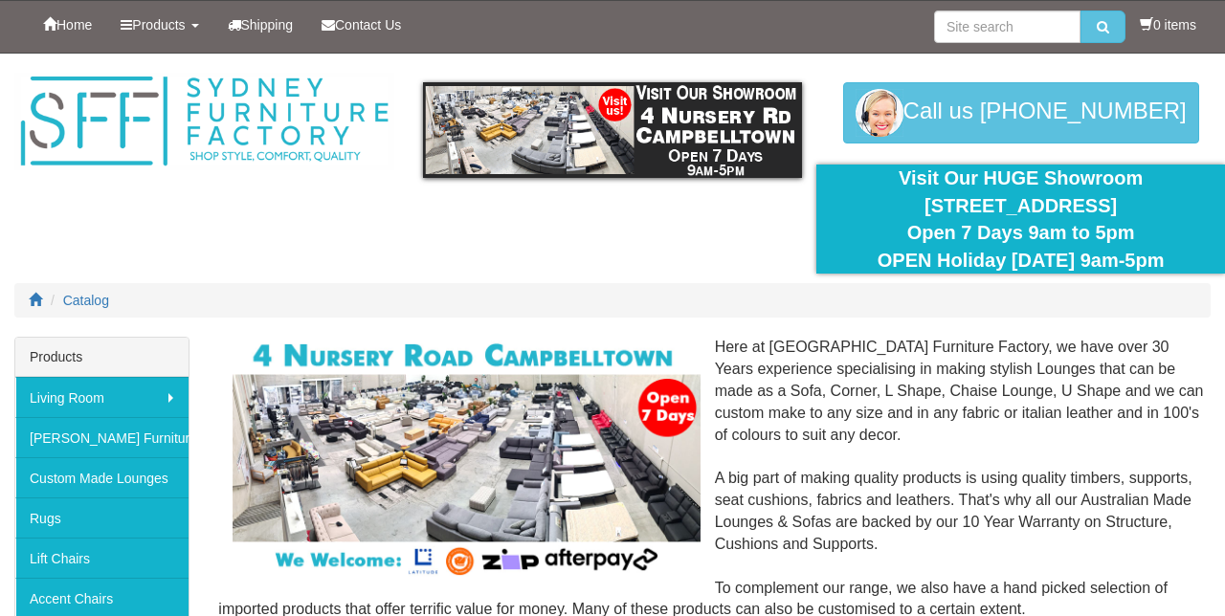
scroll to position [28, 0]
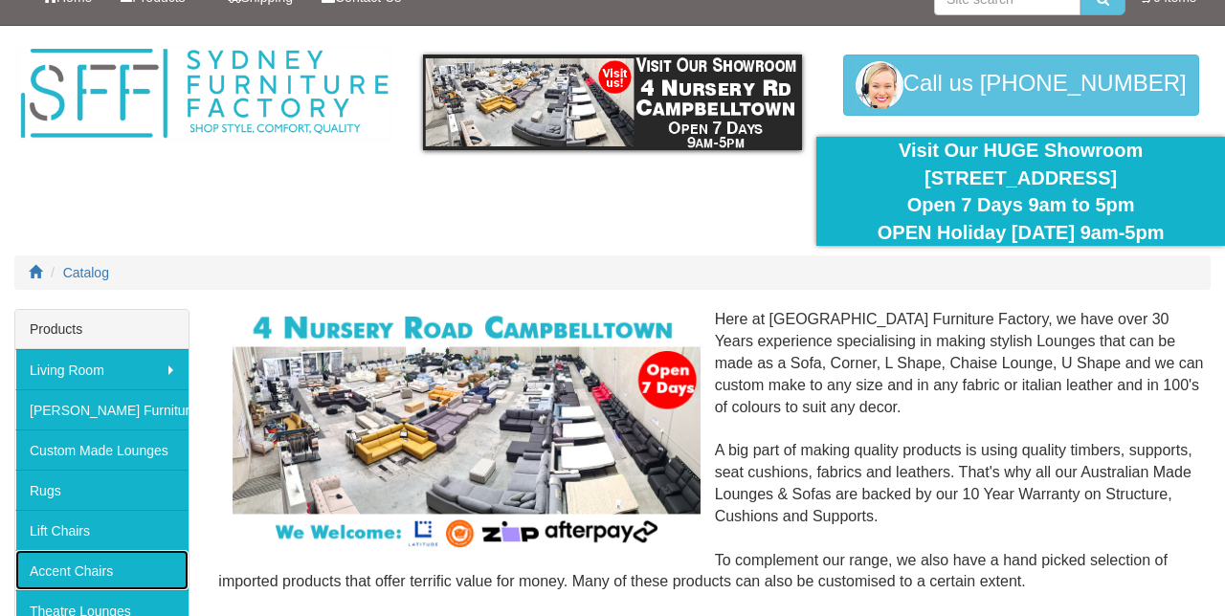
click at [42, 563] on link "Accent Chairs" at bounding box center [101, 570] width 173 height 40
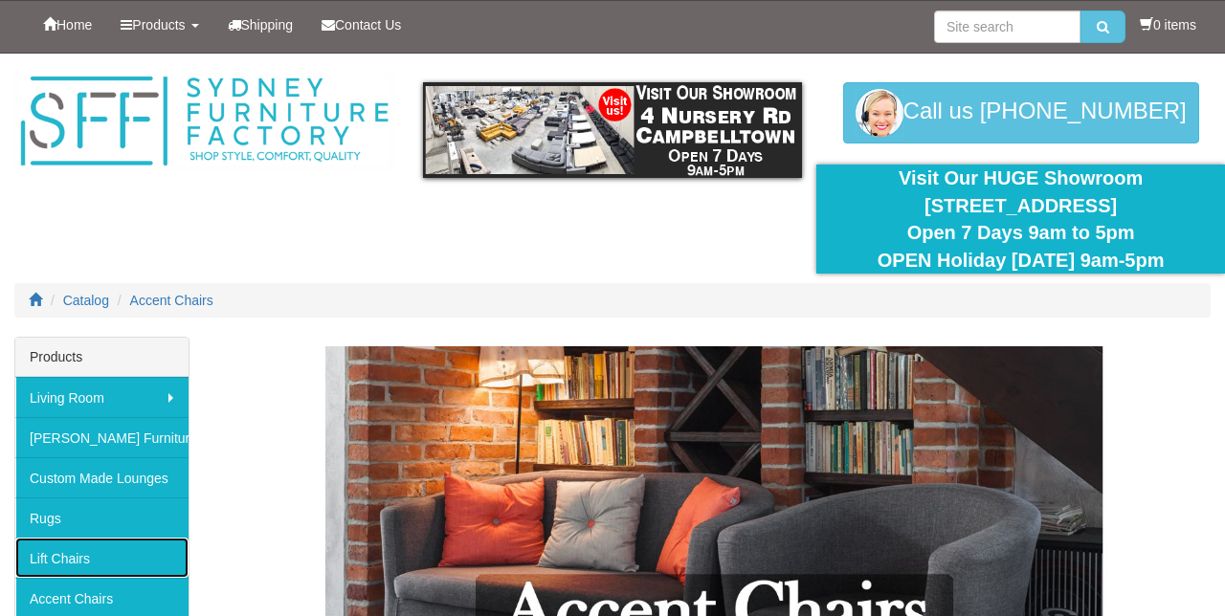
click at [78, 549] on link "Lift Chairs" at bounding box center [101, 558] width 173 height 40
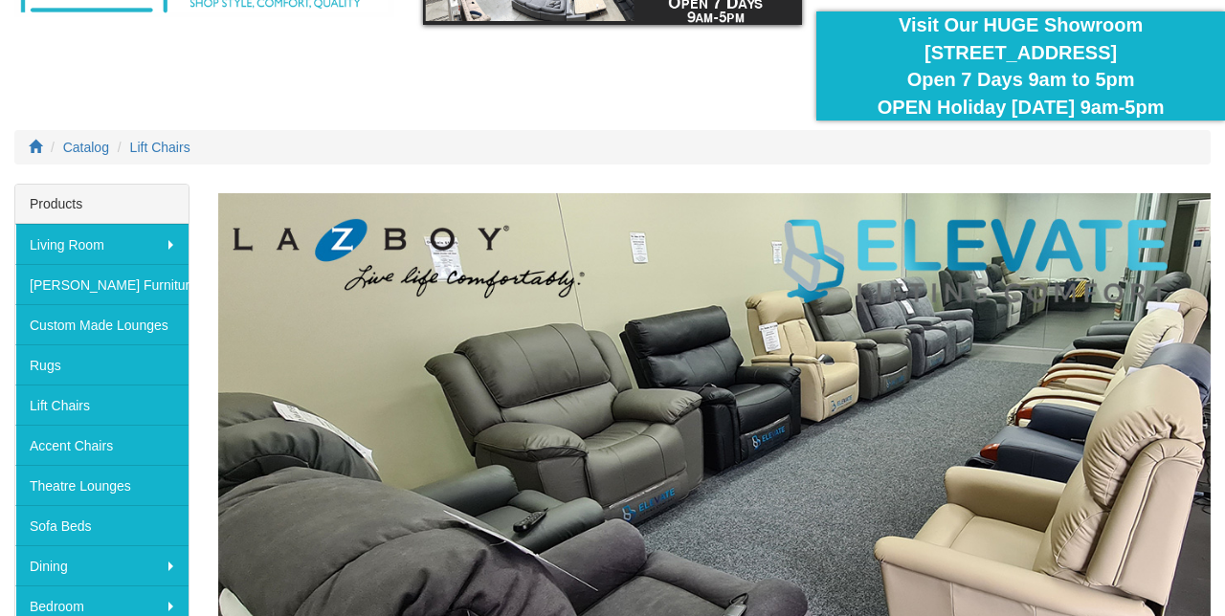
scroll to position [151, 0]
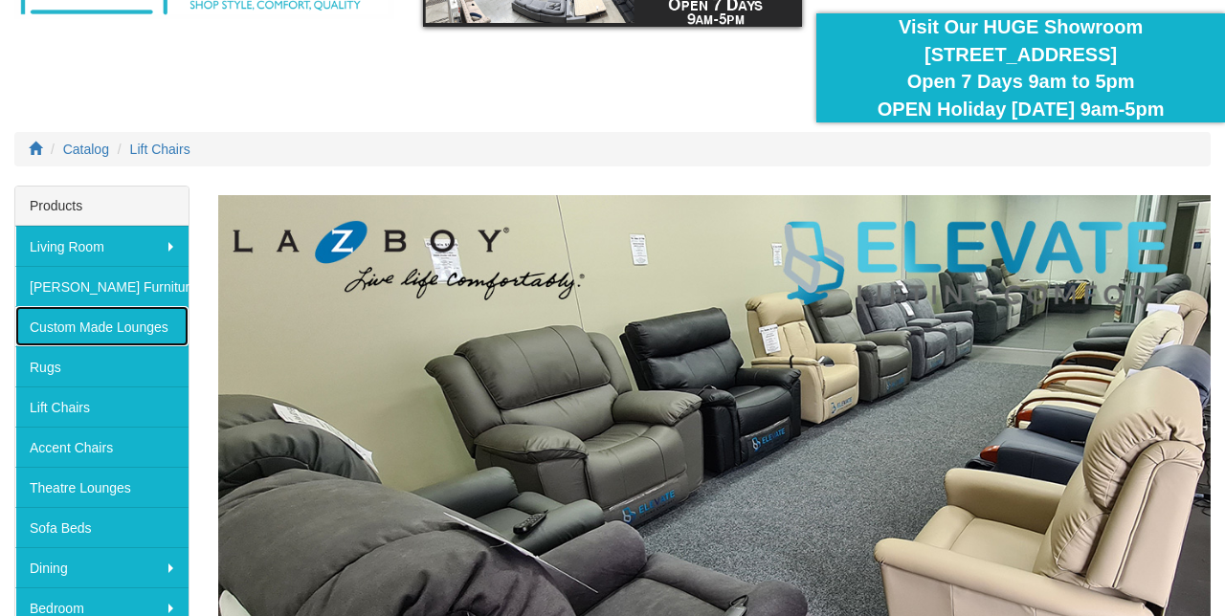
click at [69, 325] on link "Custom Made Lounges" at bounding box center [101, 326] width 173 height 40
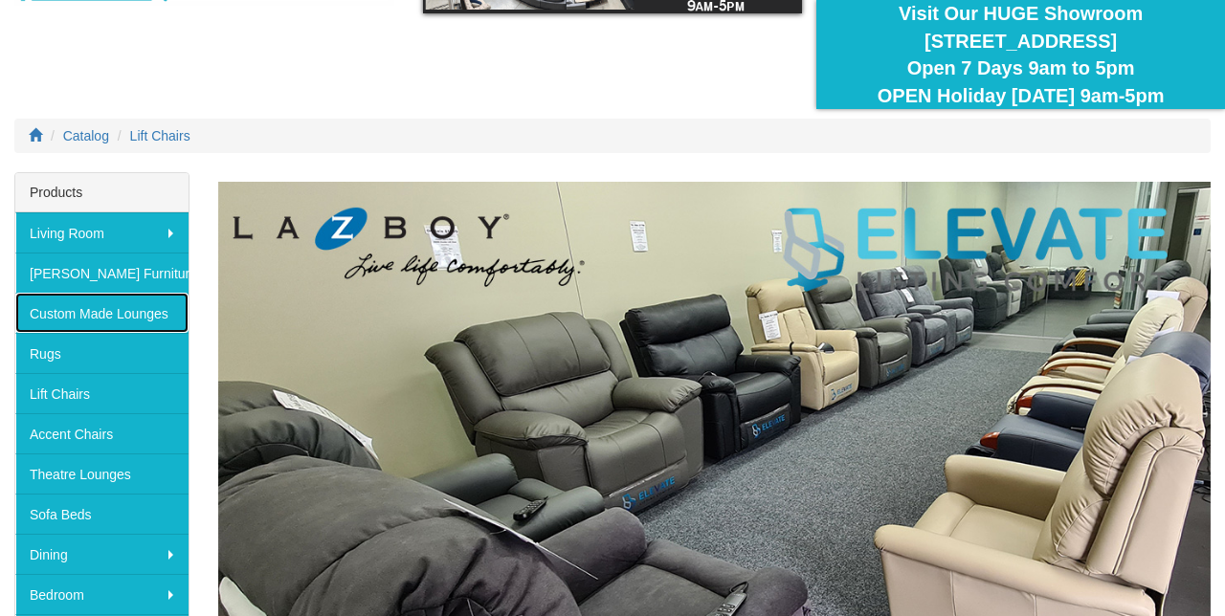
scroll to position [232, 0]
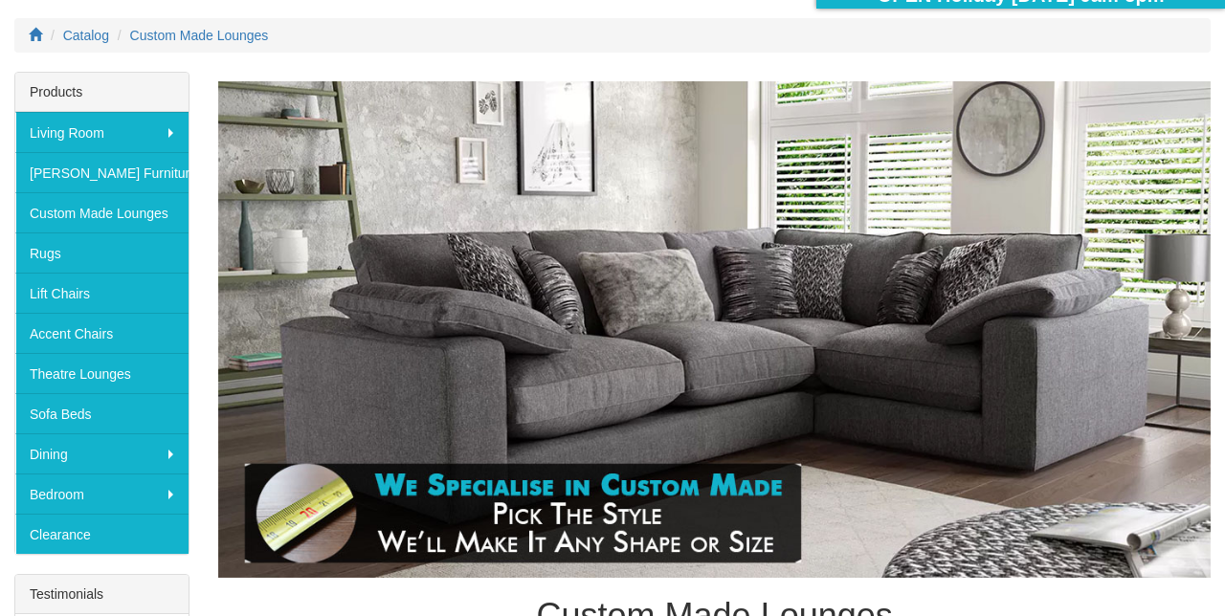
scroll to position [264, 0]
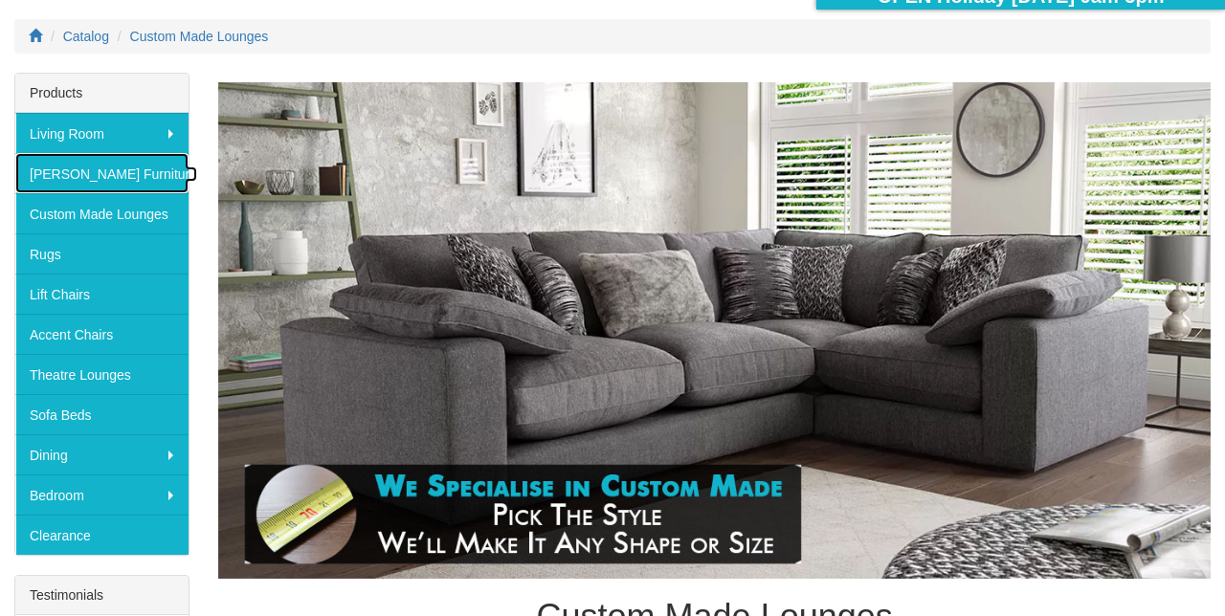
click at [70, 174] on link "[PERSON_NAME] Furniture" at bounding box center [101, 173] width 173 height 40
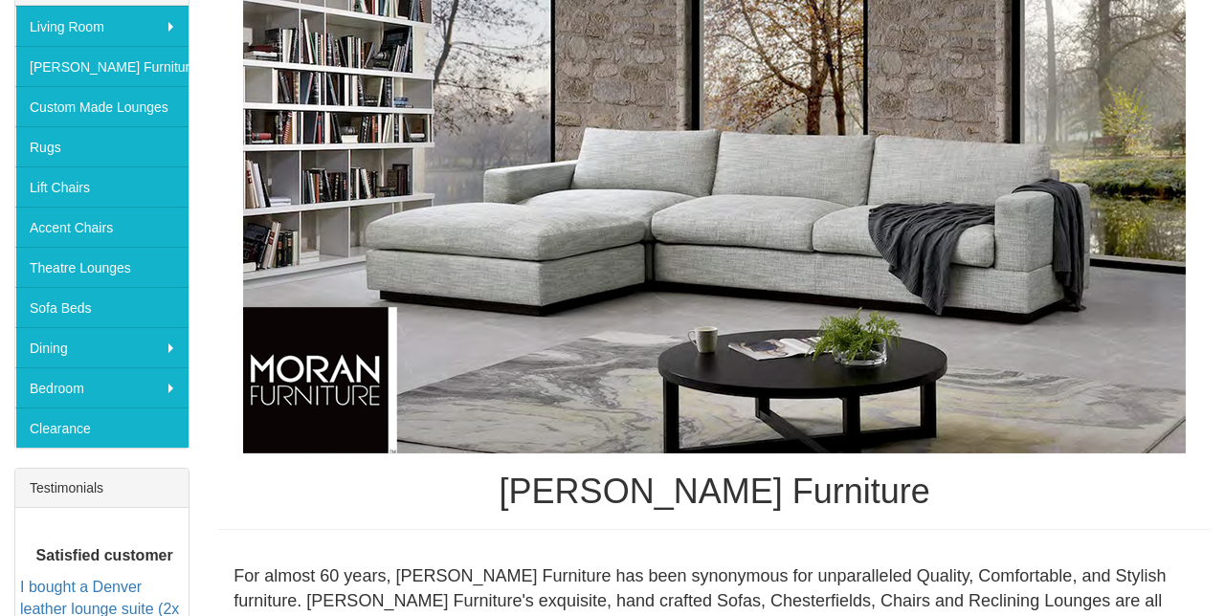
scroll to position [367, 0]
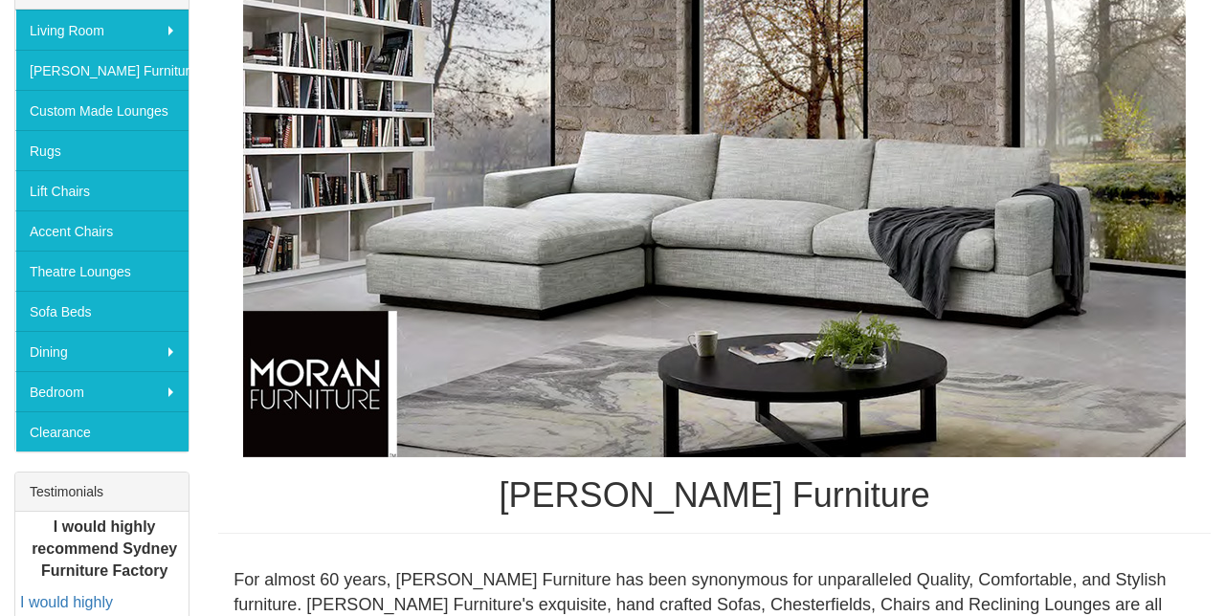
click at [64, 344] on link "Dining" at bounding box center [101, 351] width 173 height 40
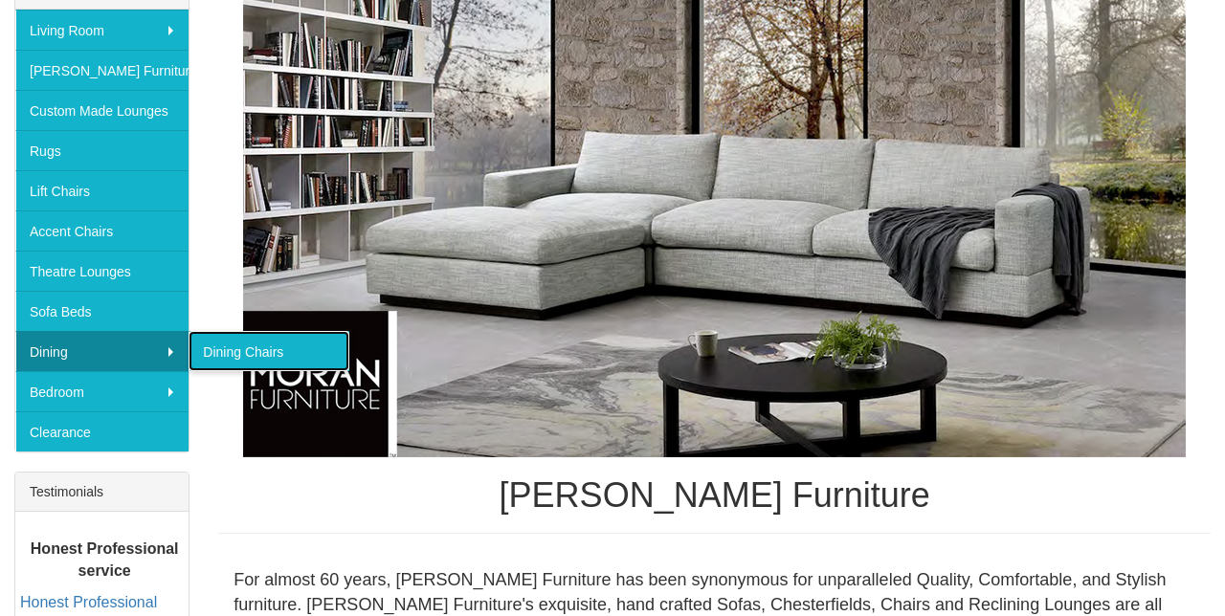
click at [228, 350] on link "Dining Chairs" at bounding box center [268, 351] width 161 height 40
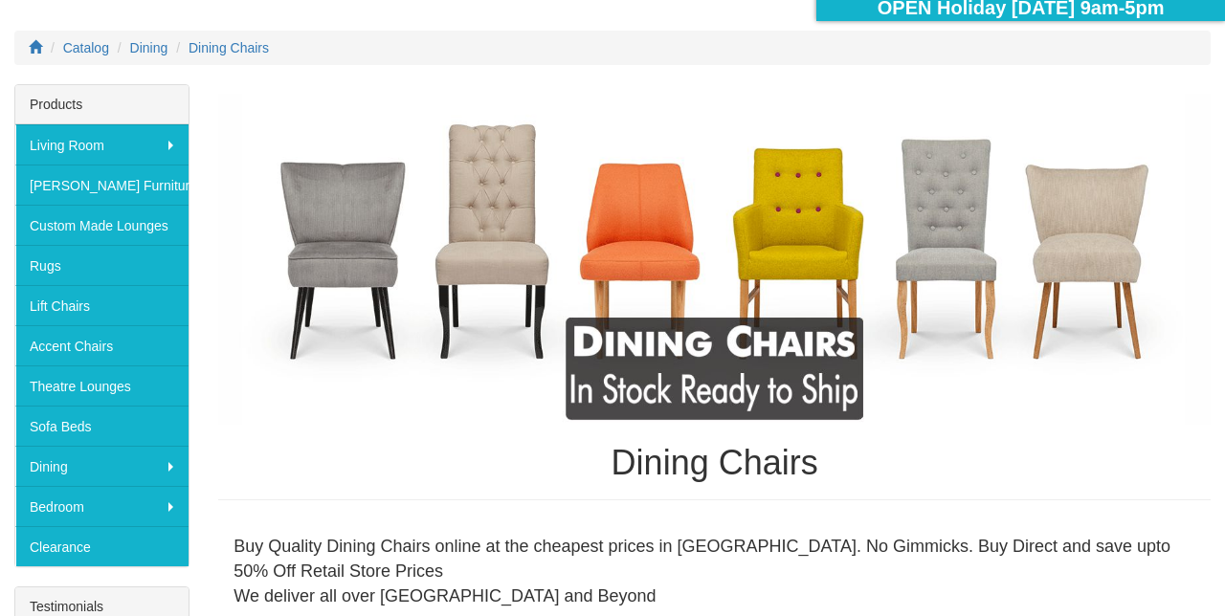
scroll to position [254, 0]
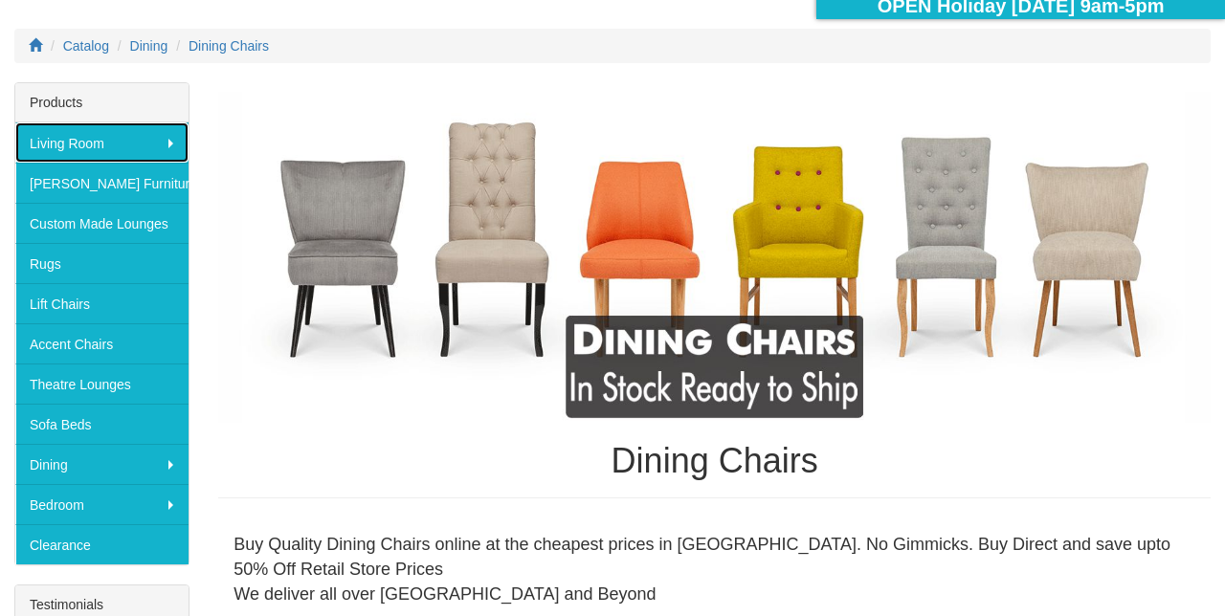
click at [77, 140] on link "Living Room" at bounding box center [101, 142] width 173 height 40
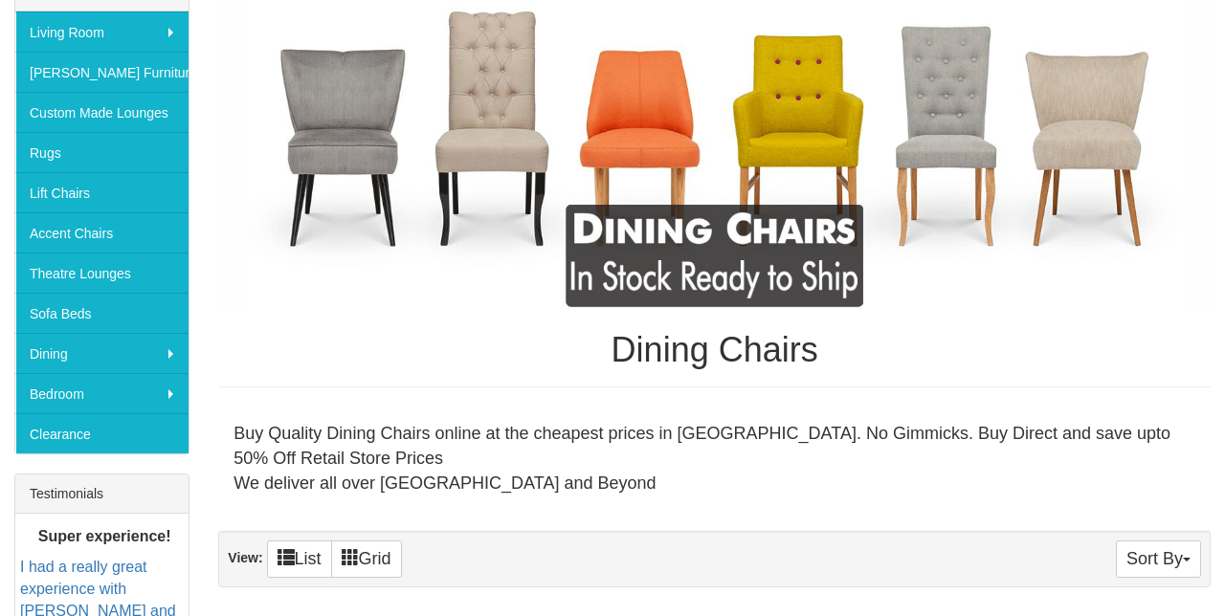
scroll to position [367, 0]
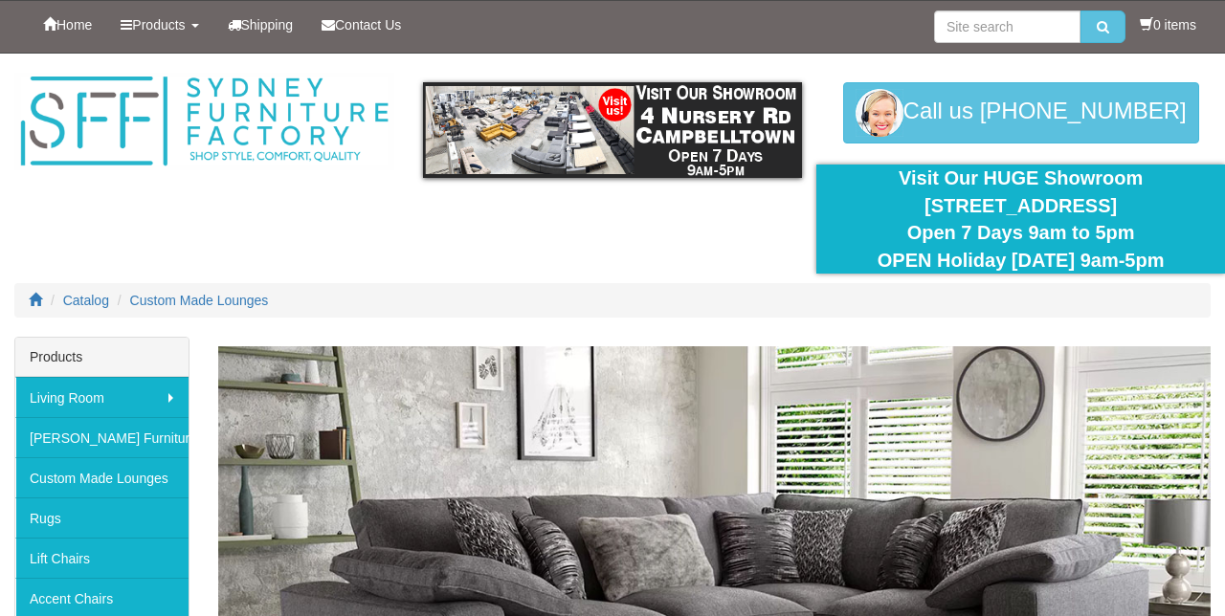
scroll to position [264, 0]
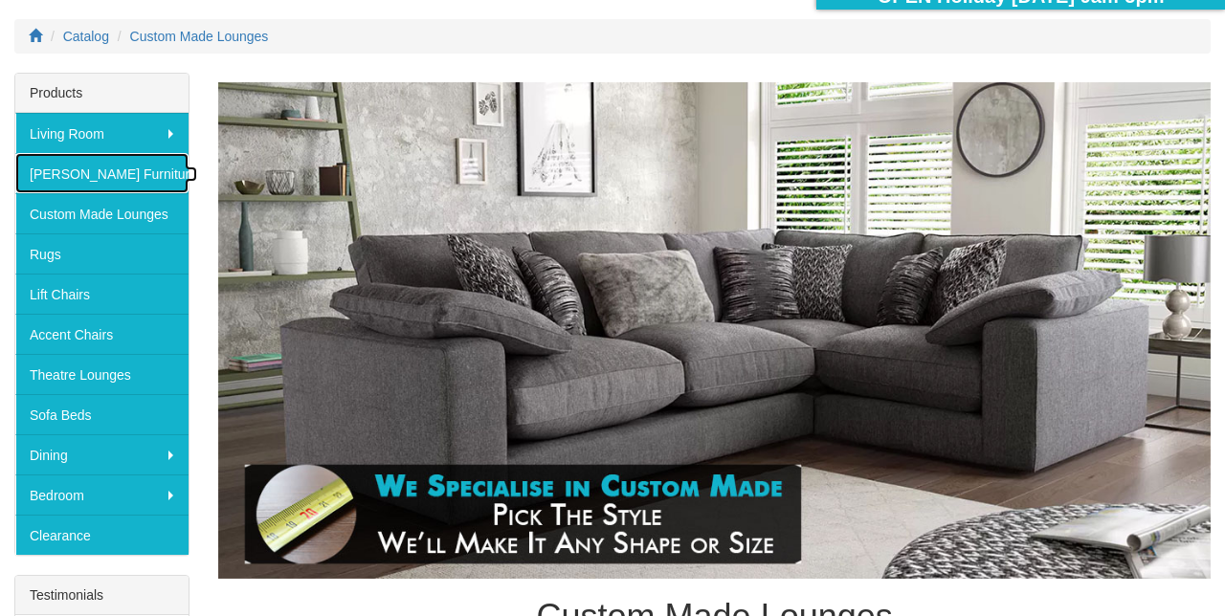
click at [86, 166] on link "[PERSON_NAME] Furniture" at bounding box center [101, 173] width 173 height 40
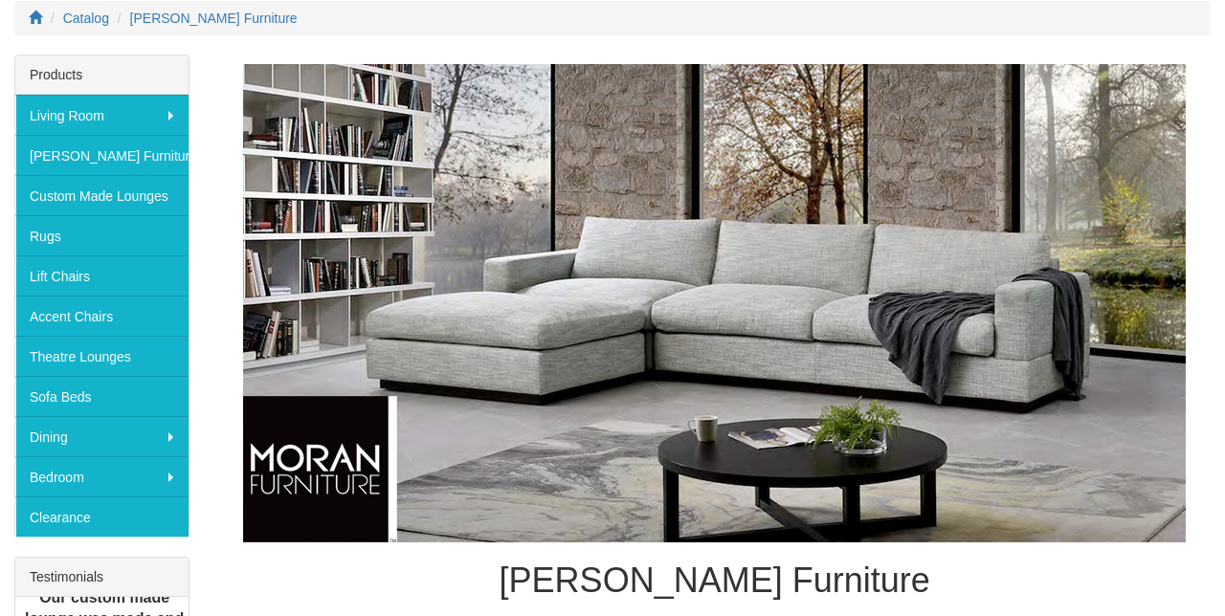
scroll to position [289, 0]
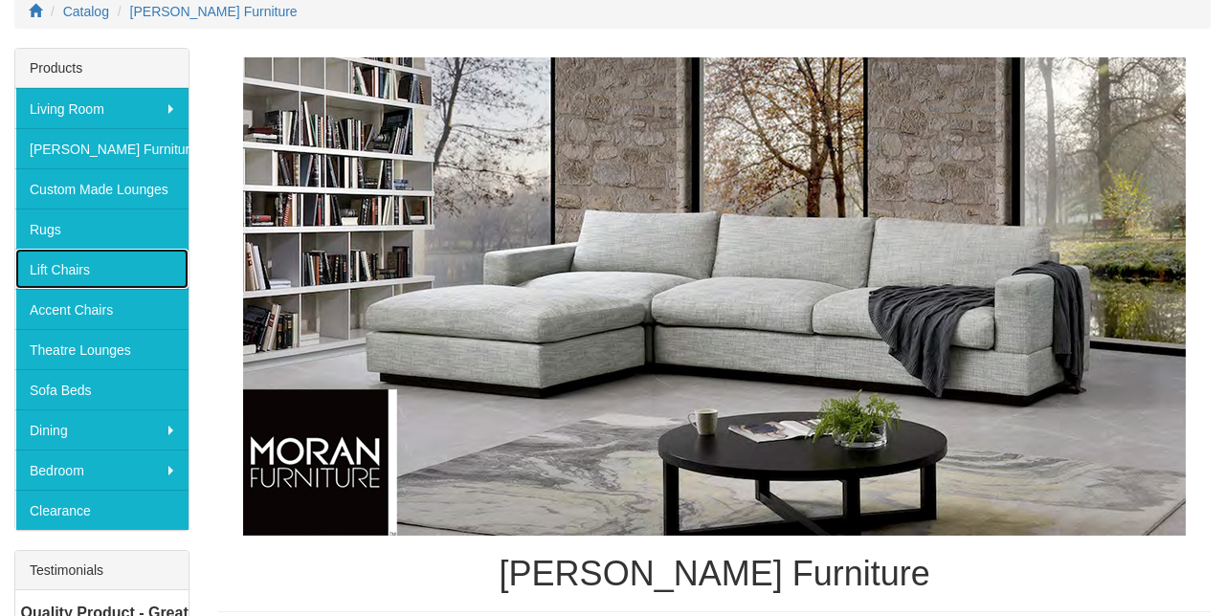
click at [82, 266] on link "Lift Chairs" at bounding box center [101, 269] width 173 height 40
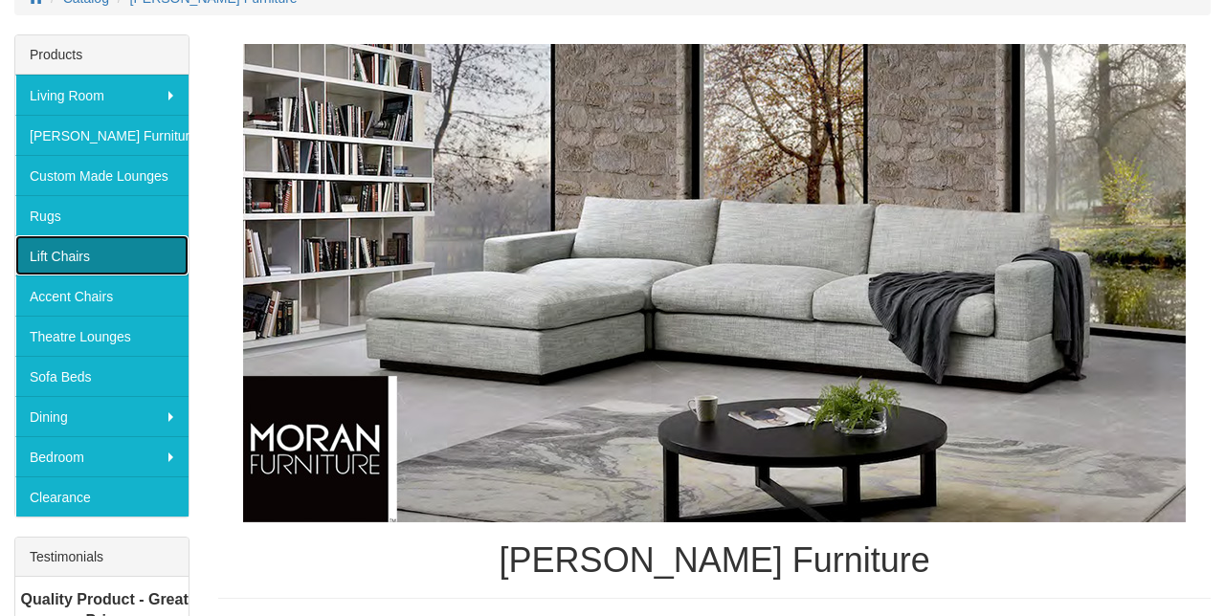
scroll to position [369, 0]
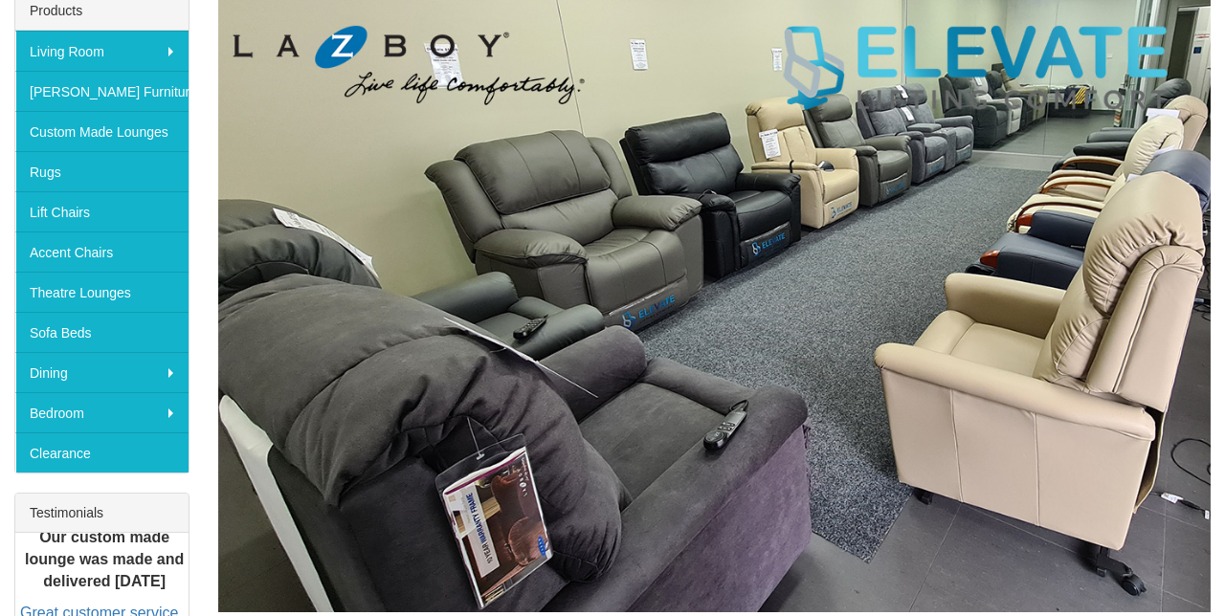
scroll to position [348, 0]
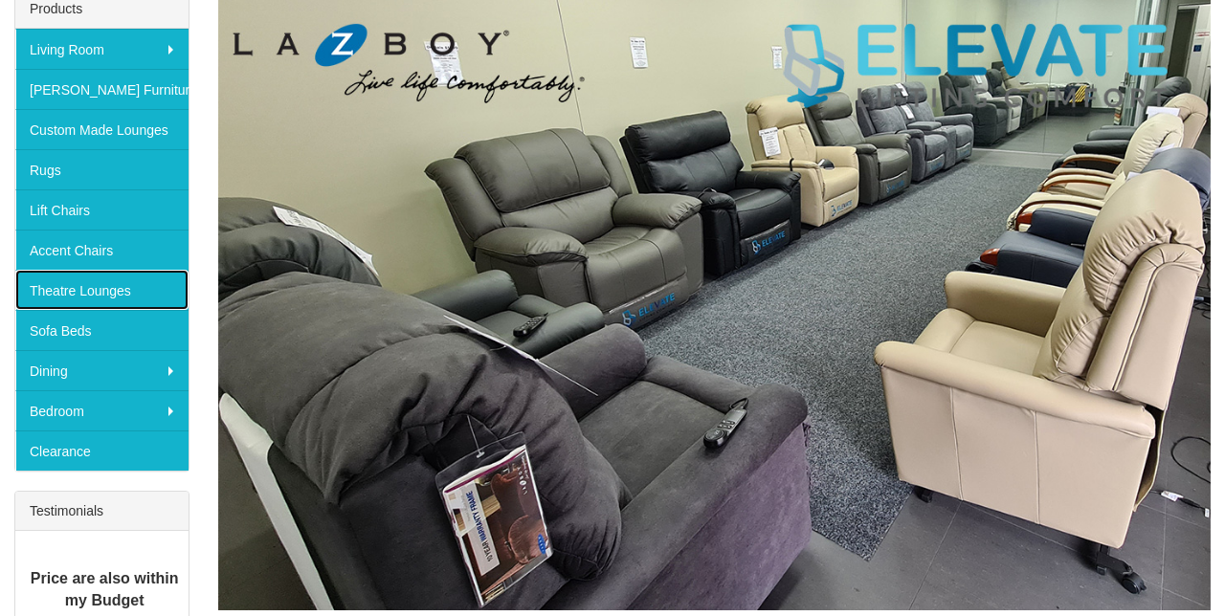
click at [48, 291] on link "Theatre Lounges" at bounding box center [101, 290] width 173 height 40
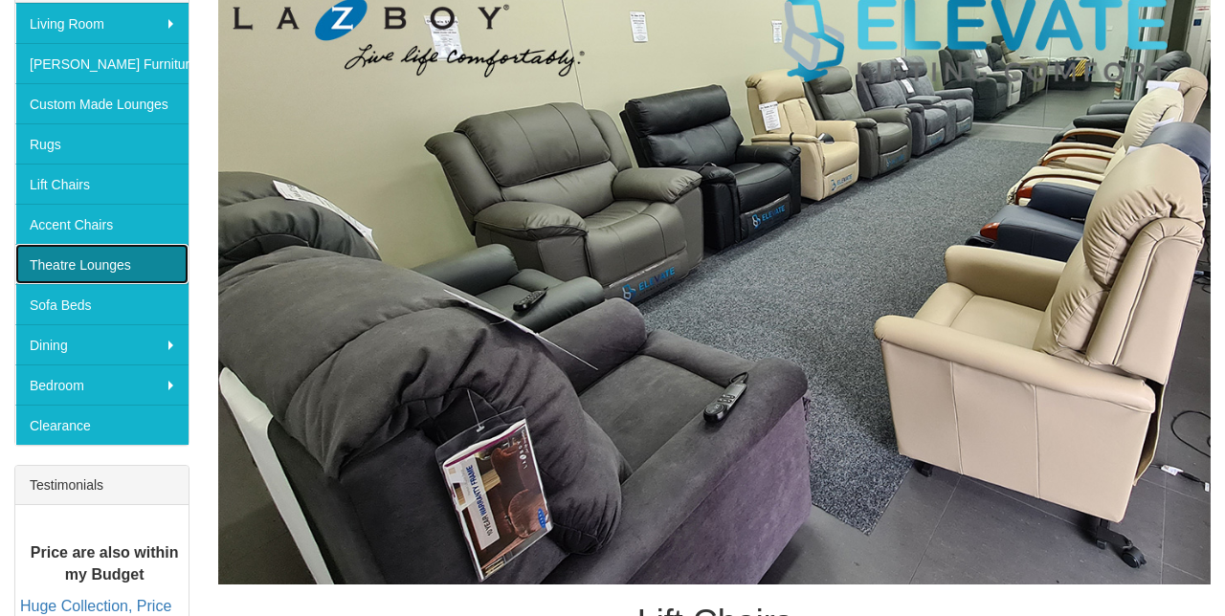
scroll to position [429, 0]
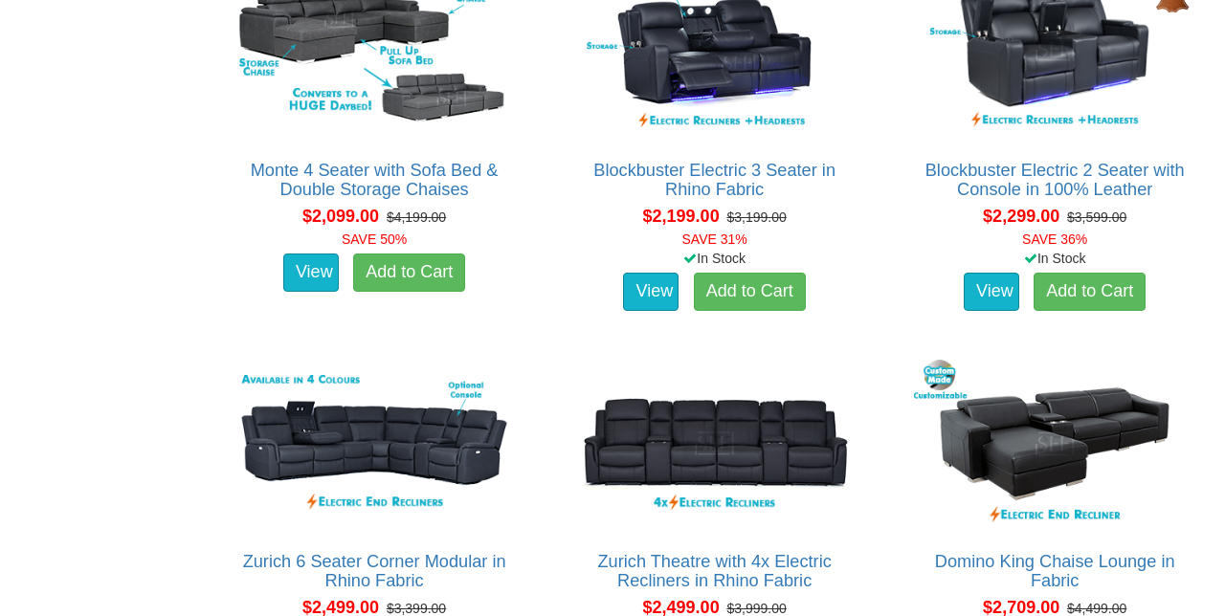
scroll to position [1734, 0]
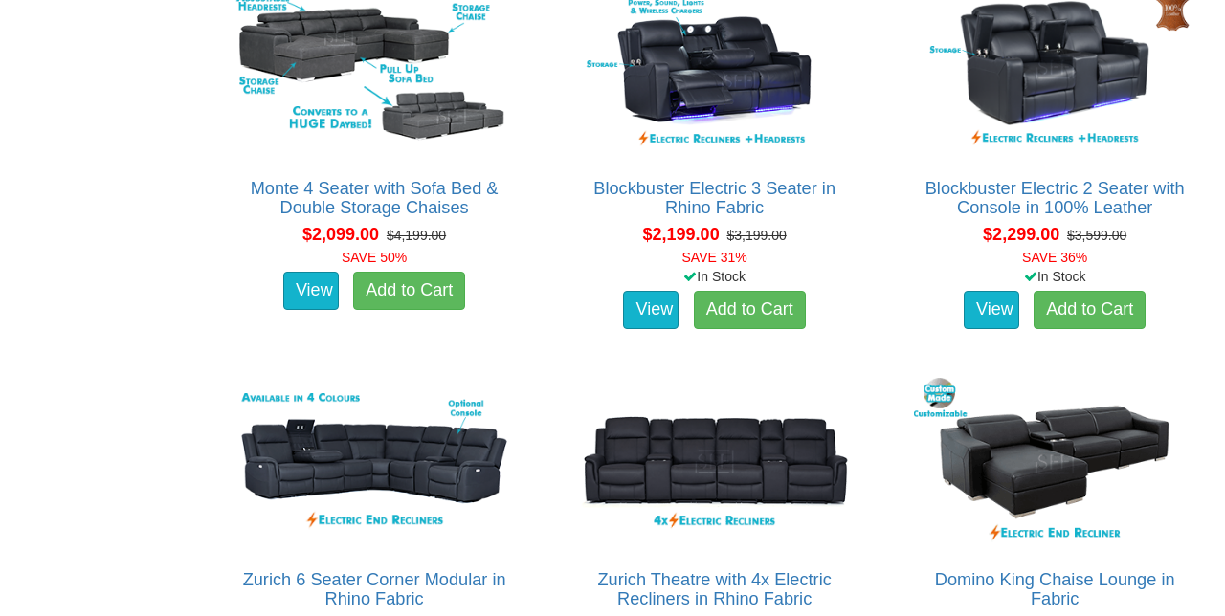
click at [1100, 615] on del "$4,499.00" at bounding box center [1096, 626] width 59 height 15
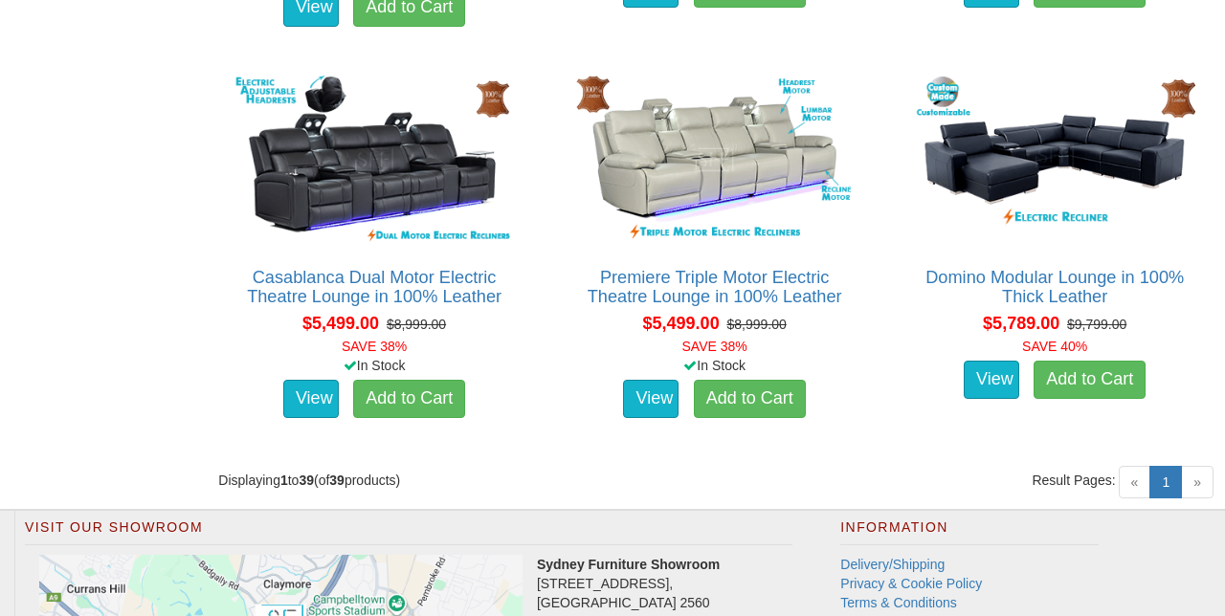
scroll to position [5977, 0]
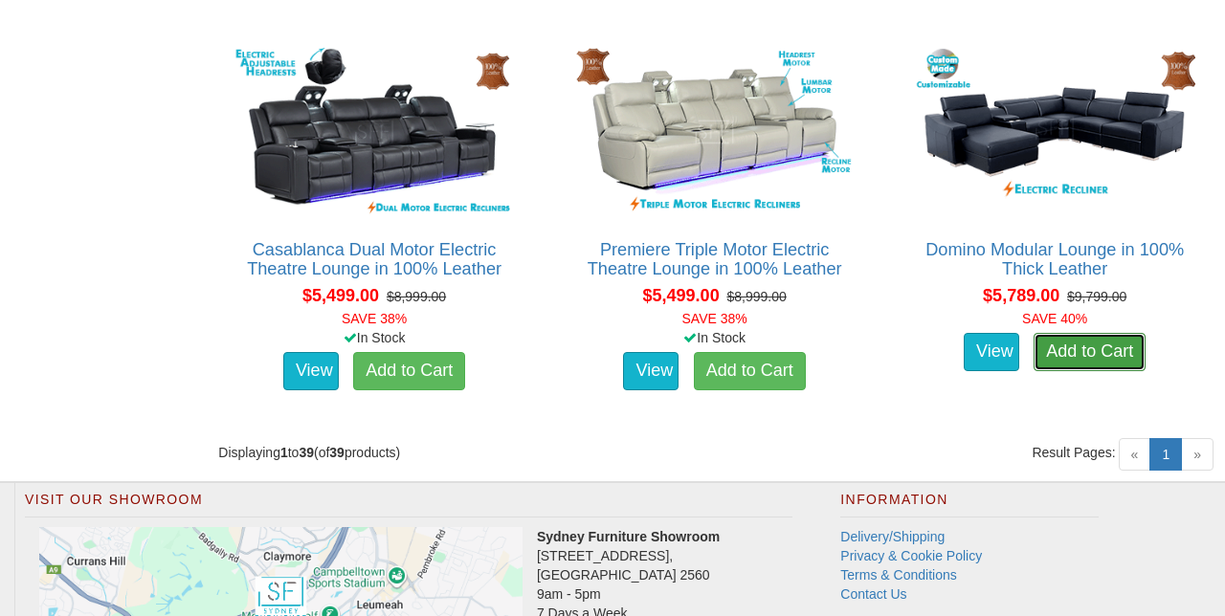
click at [1104, 357] on link "Add to Cart" at bounding box center [1089, 352] width 112 height 38
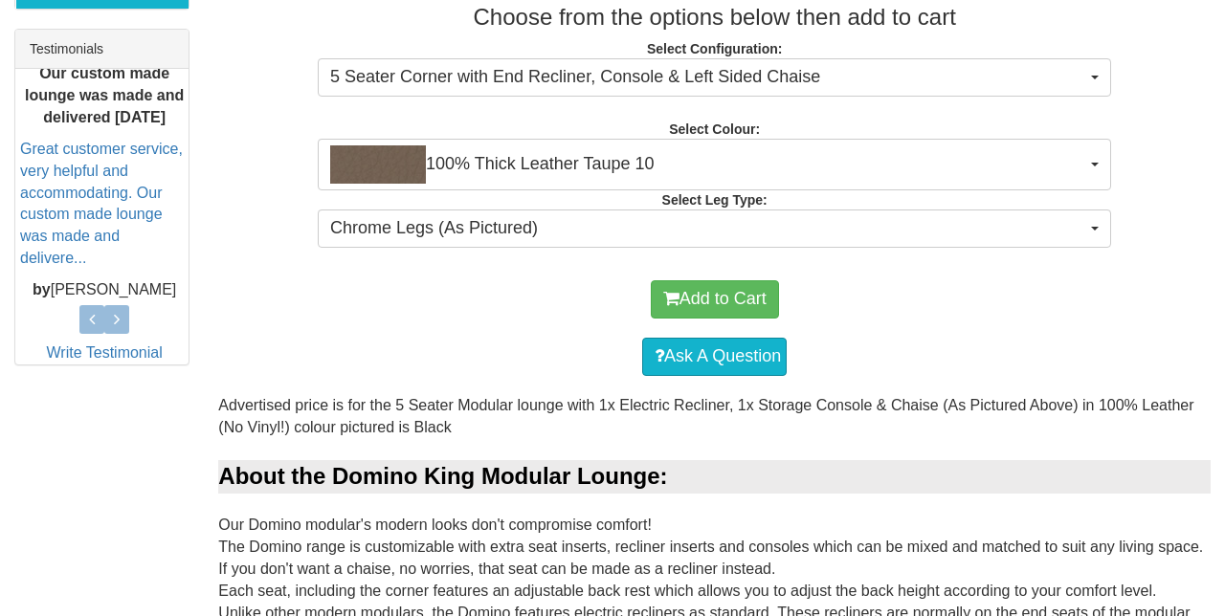
scroll to position [811, 0]
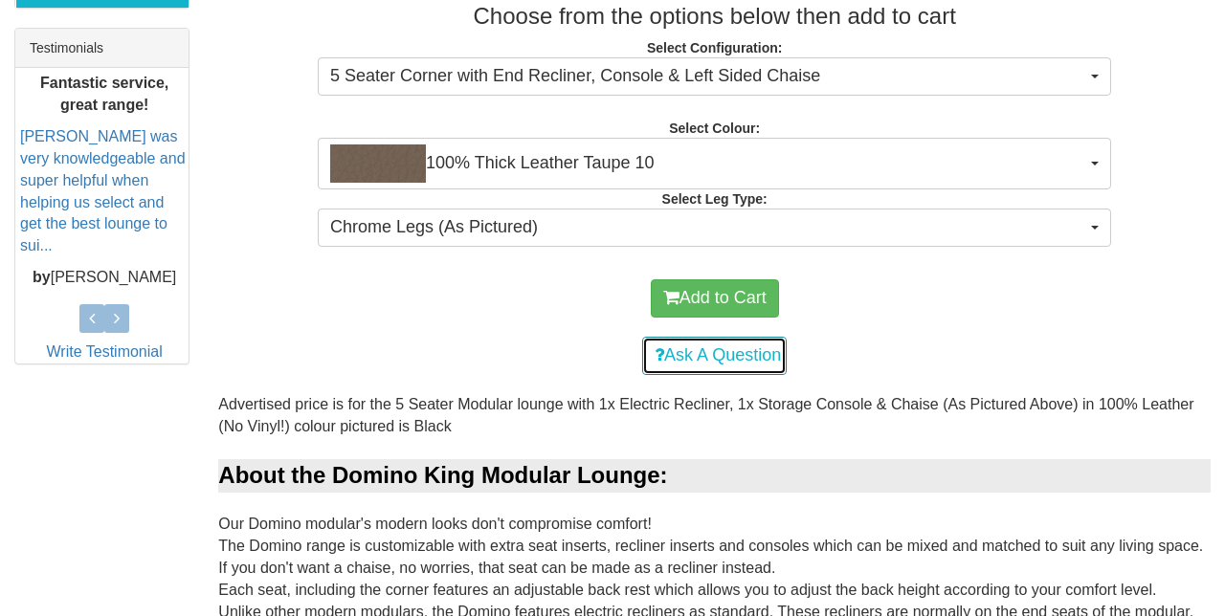
click at [731, 353] on link "Ask A Question" at bounding box center [714, 356] width 144 height 38
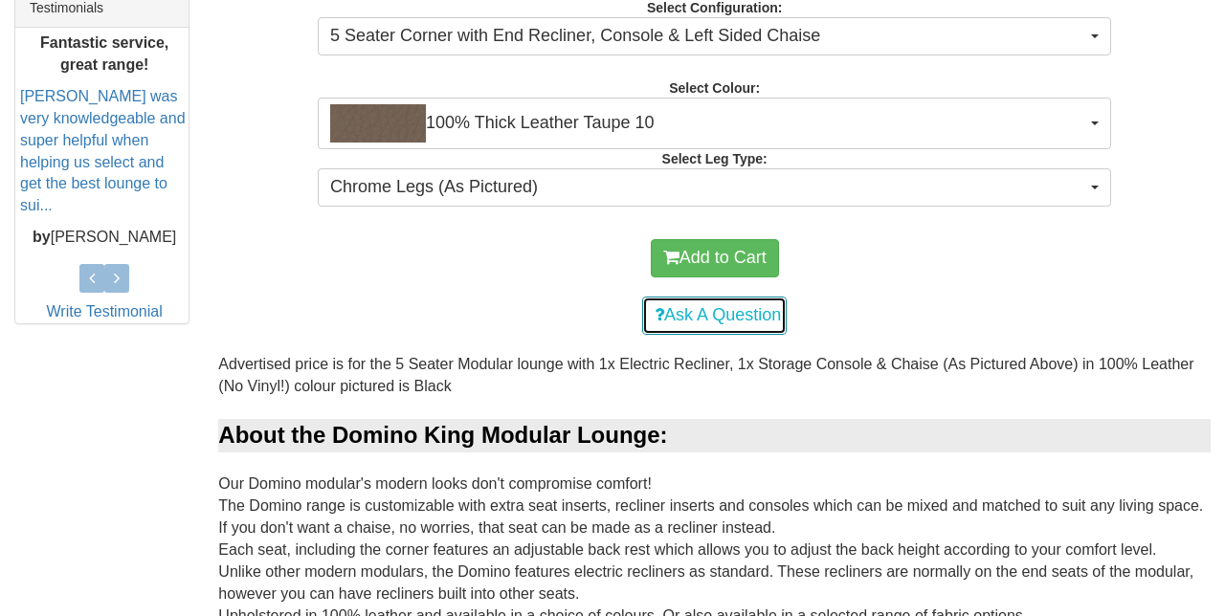
scroll to position [892, 0]
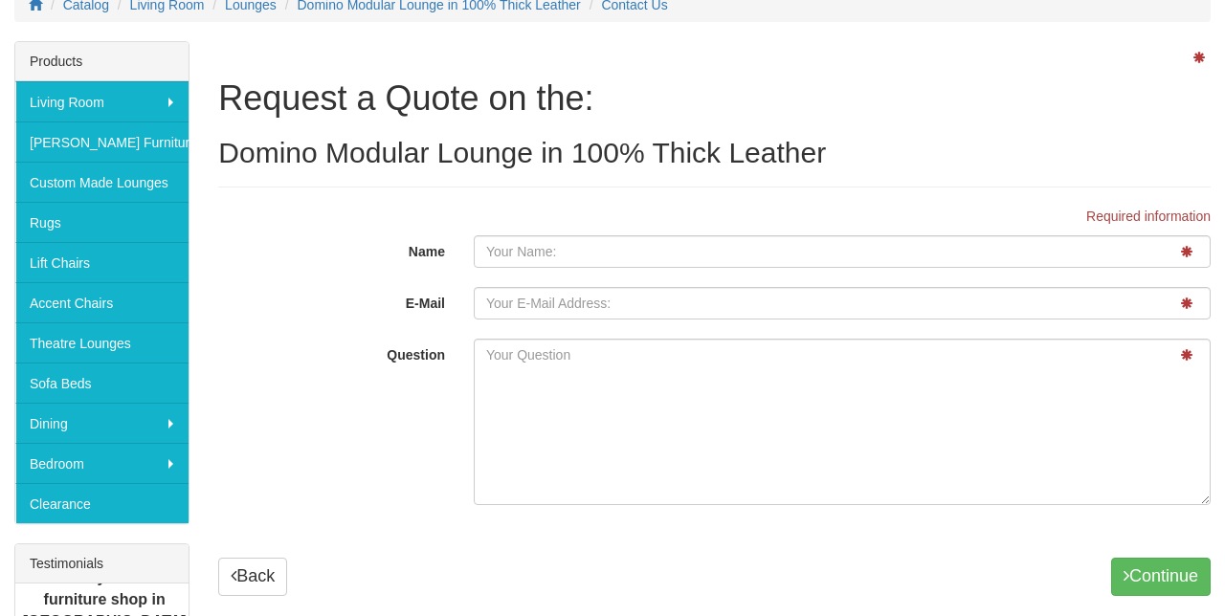
scroll to position [295, 0]
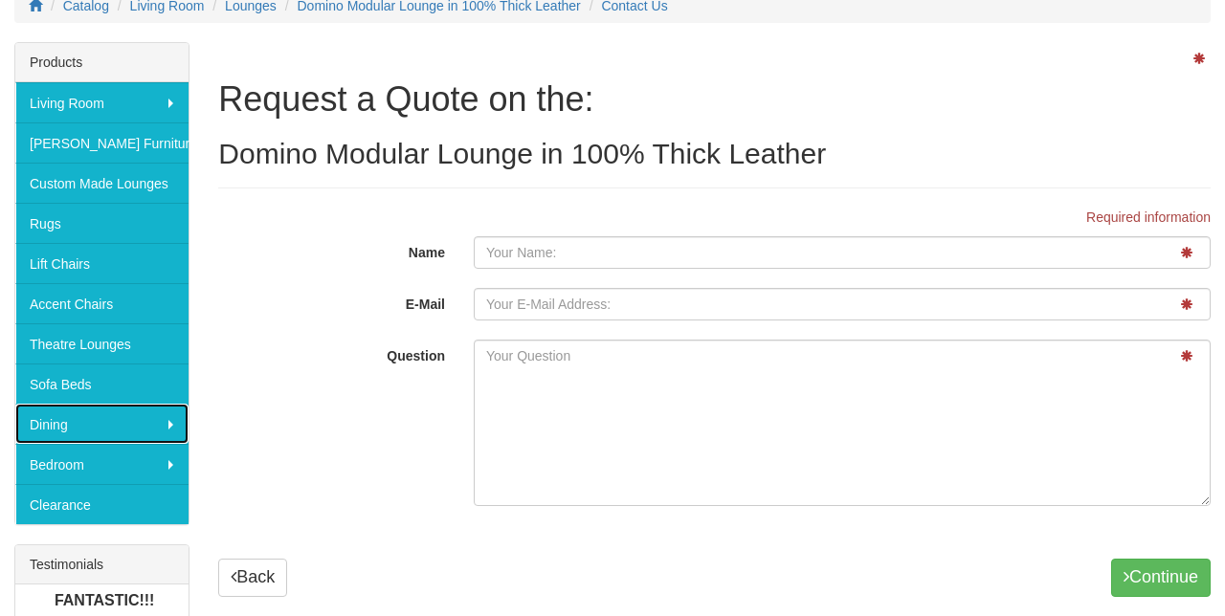
click at [59, 414] on link "Dining" at bounding box center [101, 424] width 173 height 40
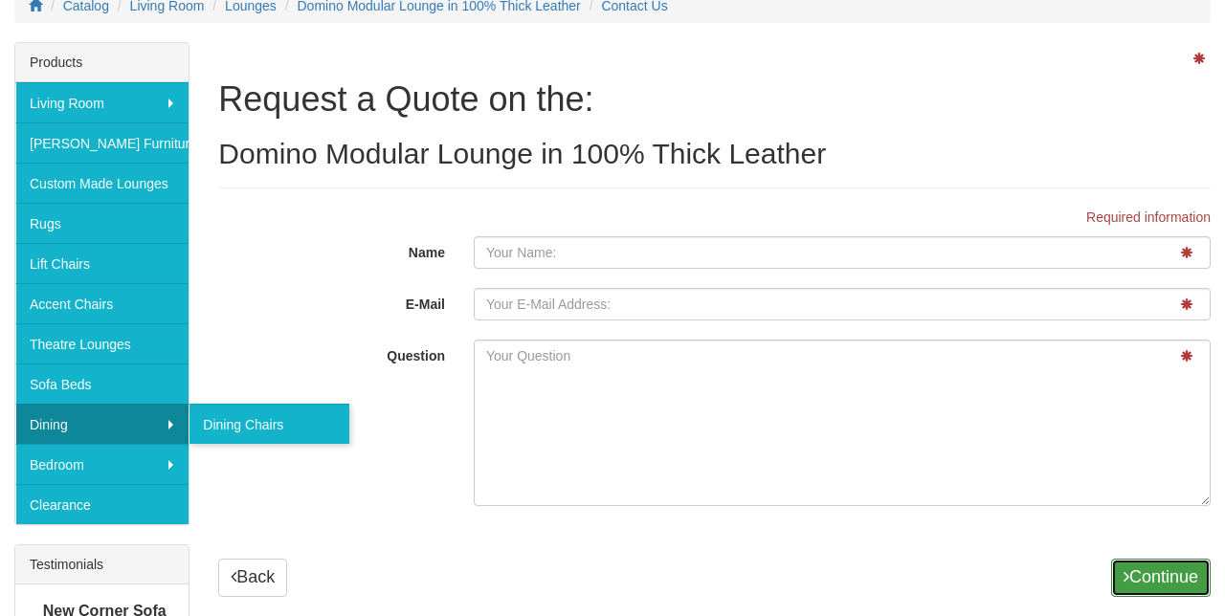
click at [1165, 582] on button "Continue" at bounding box center [1160, 578] width 99 height 38
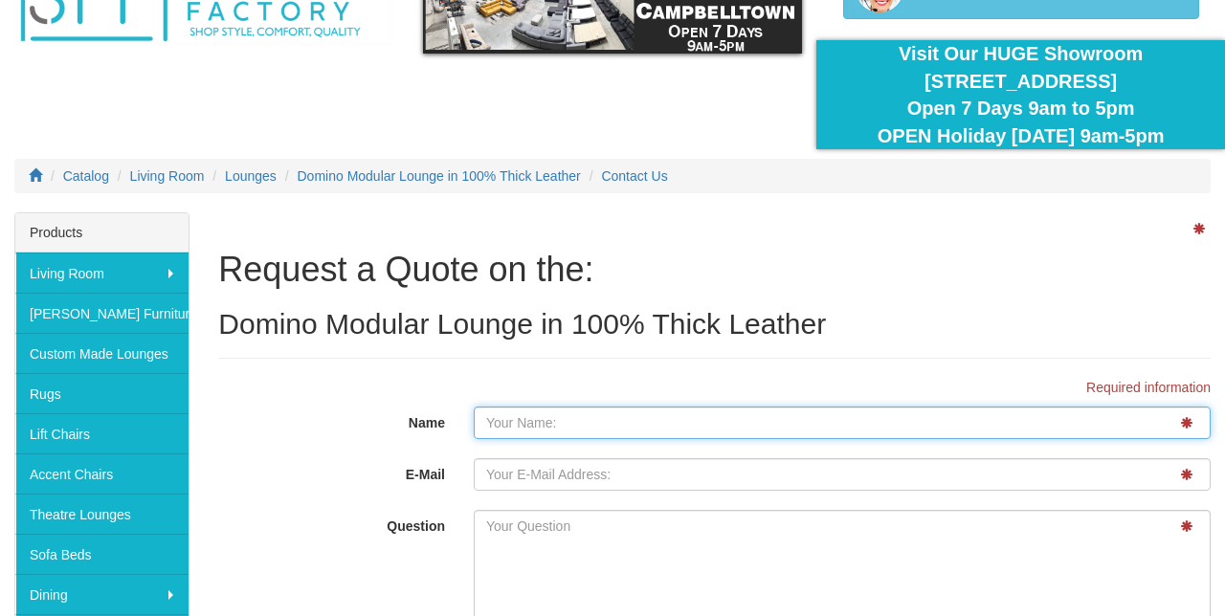
scroll to position [0, 0]
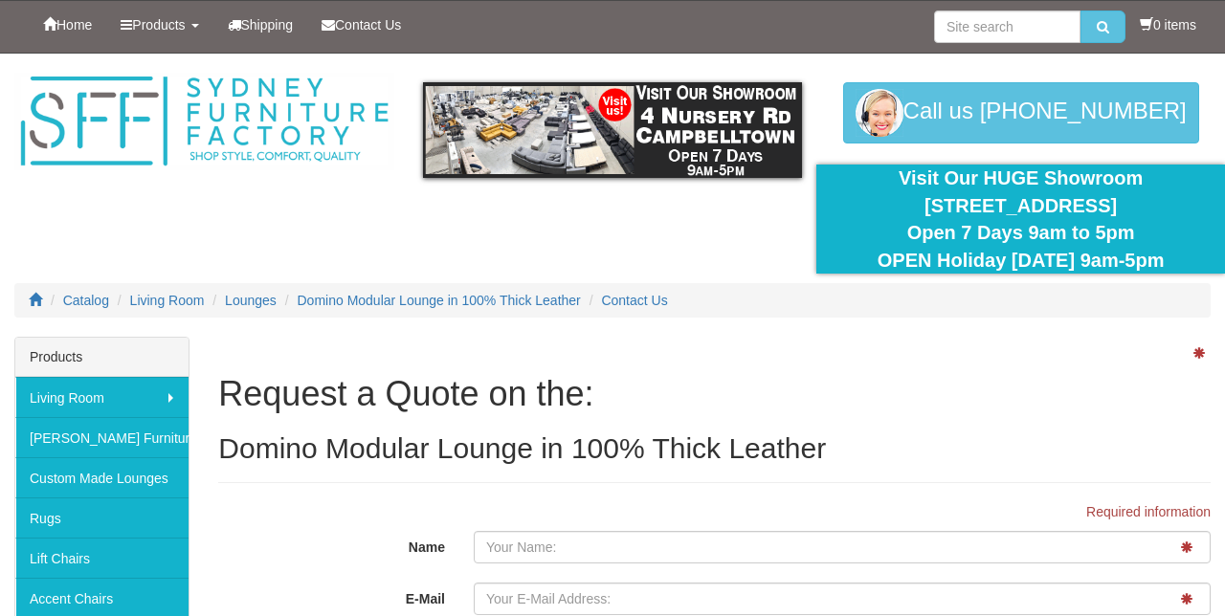
click at [11, 191] on div at bounding box center [612, 195] width 1225 height 283
click at [1168, 216] on div "Visit Our HUGE Showroom 4 Nursery Rd Campbelltown Open 7 Days 9am to 5pm OPEN H…" at bounding box center [1020, 219] width 380 height 109
click at [139, 1] on link "Products" at bounding box center [159, 25] width 106 height 48
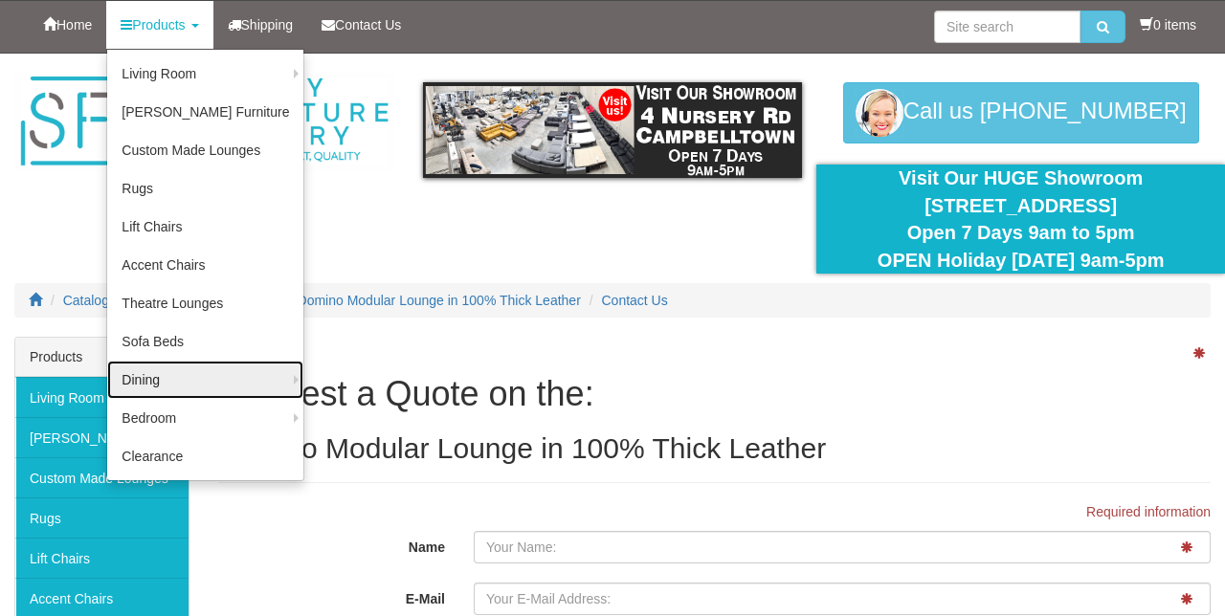
click at [138, 384] on link "Dining" at bounding box center [205, 380] width 196 height 38
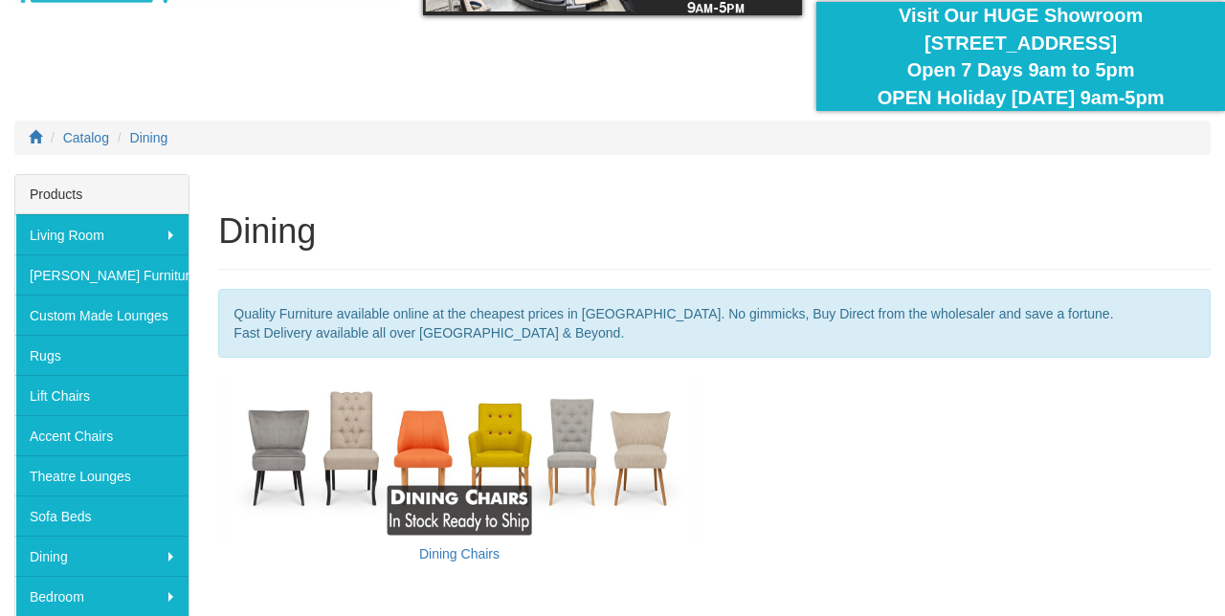
scroll to position [162, 0]
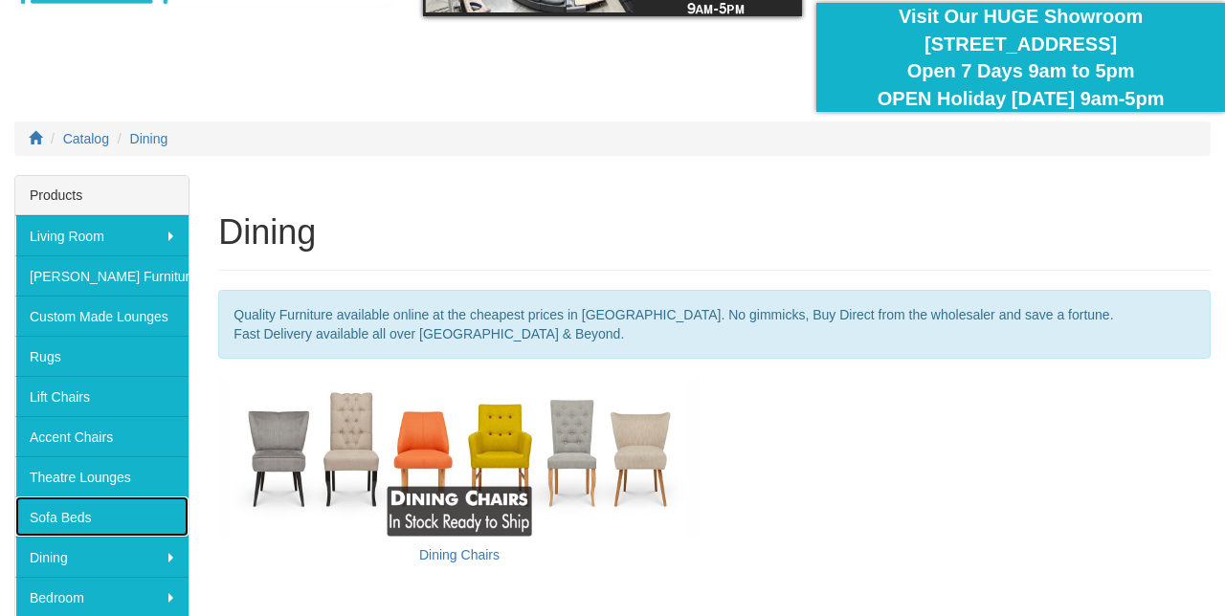
click at [73, 508] on link "Sofa Beds" at bounding box center [101, 517] width 173 height 40
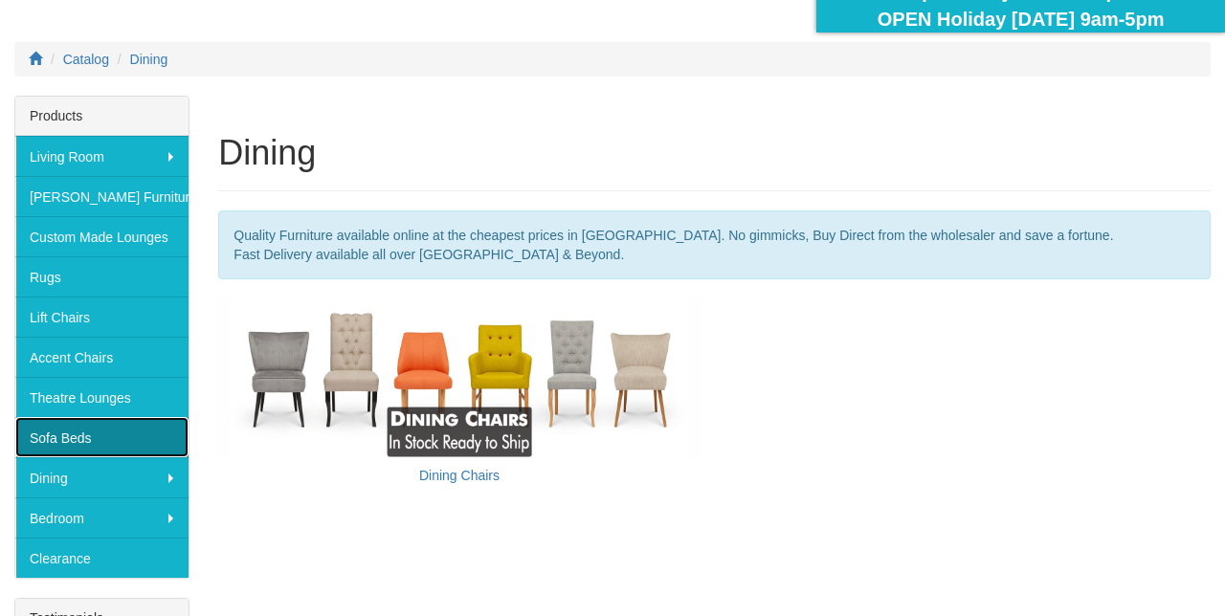
scroll to position [242, 0]
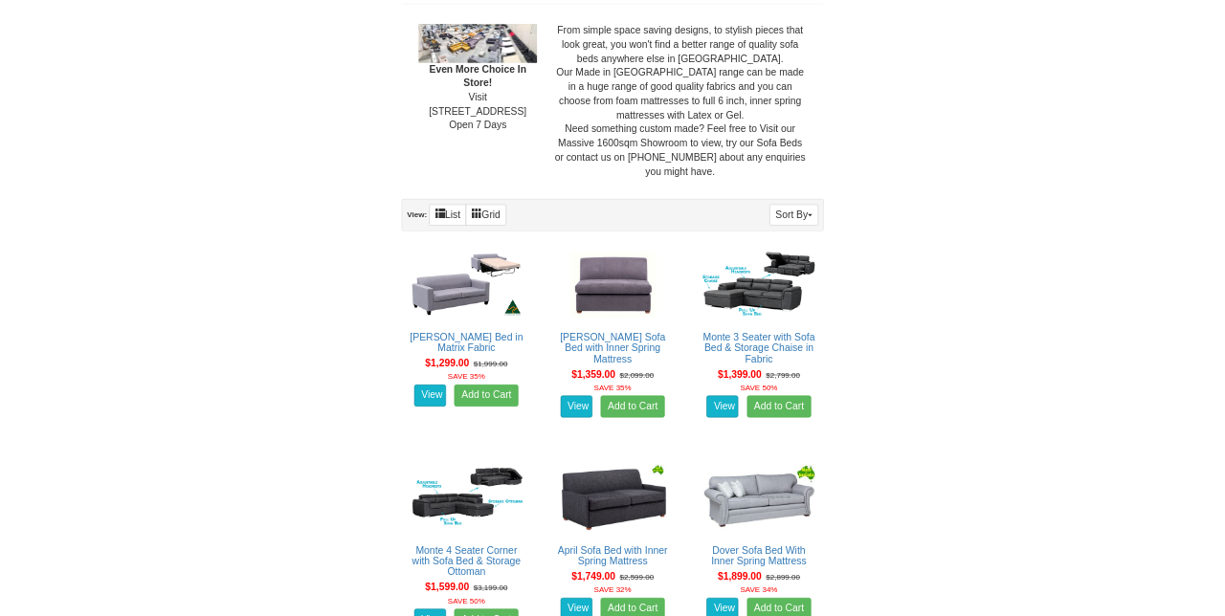
scroll to position [916, 0]
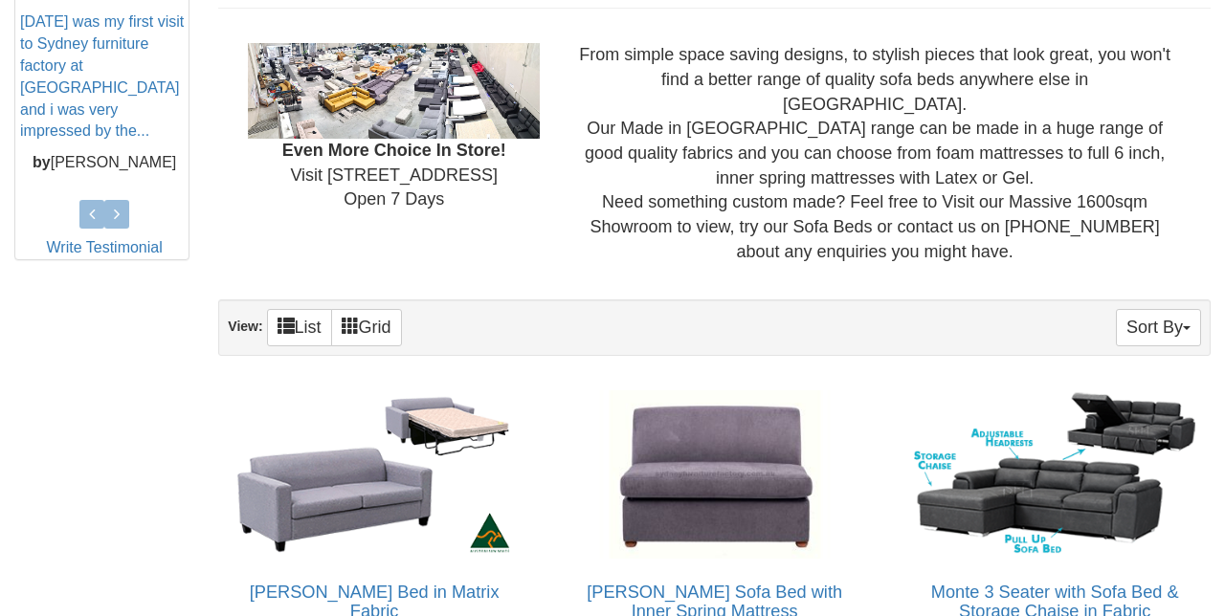
click at [1136, 127] on div "From simple space saving designs, to stylish pieces that look great, you won't …" at bounding box center [874, 153] width 641 height 221
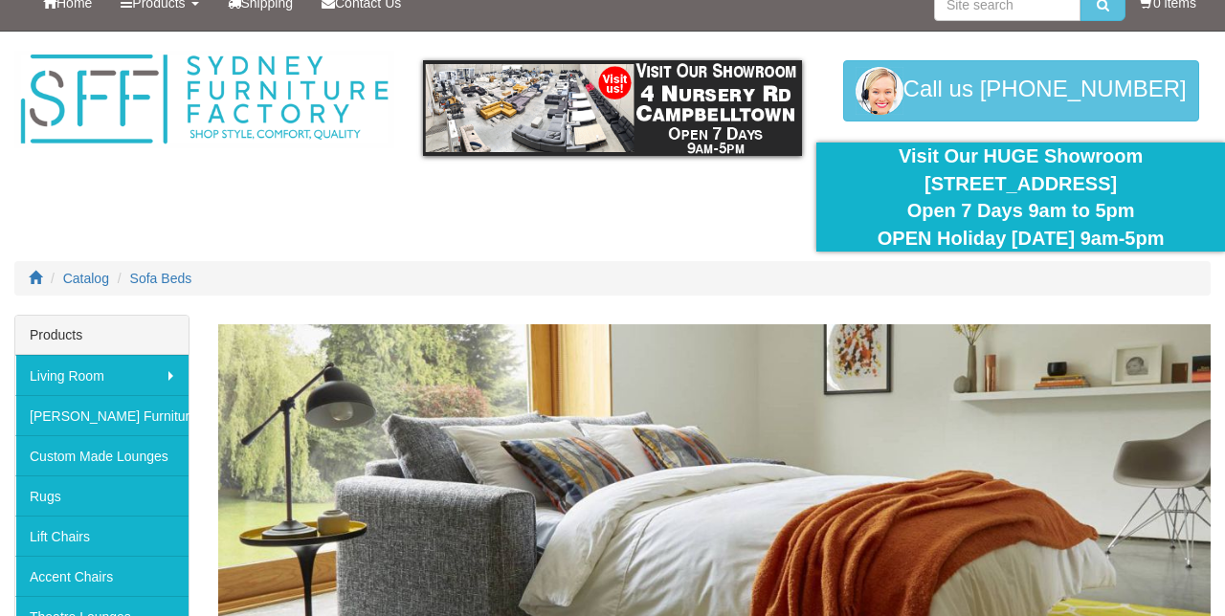
scroll to position [0, 0]
